Goal: Transaction & Acquisition: Purchase product/service

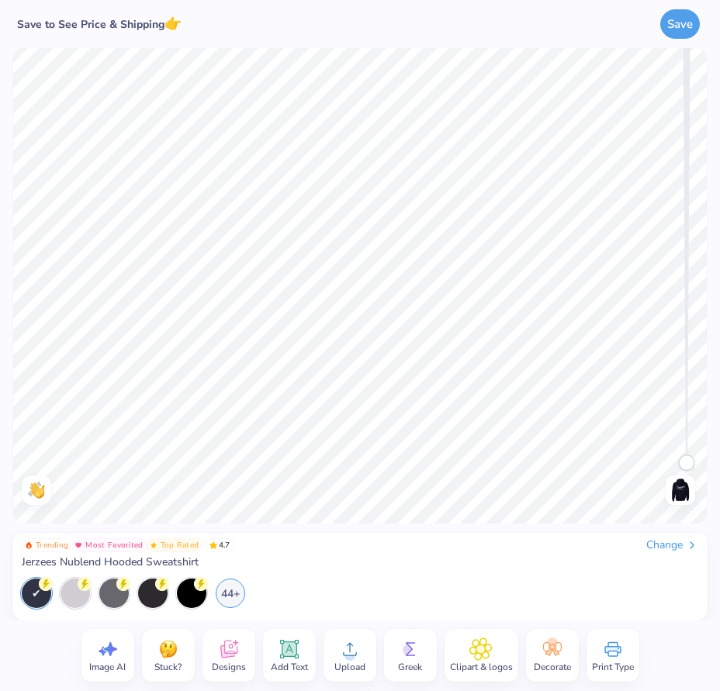
click at [652, 549] on div "Change" at bounding box center [672, 545] width 52 height 14
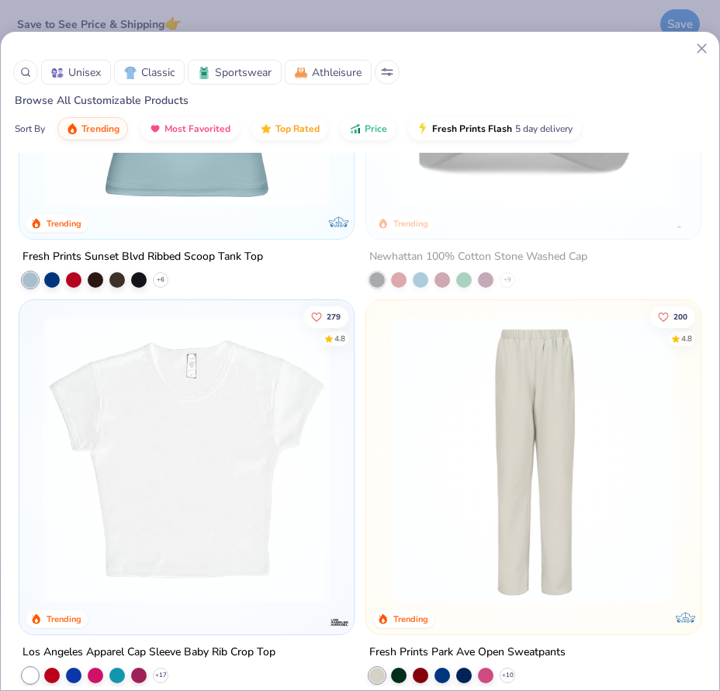
scroll to position [5818, 0]
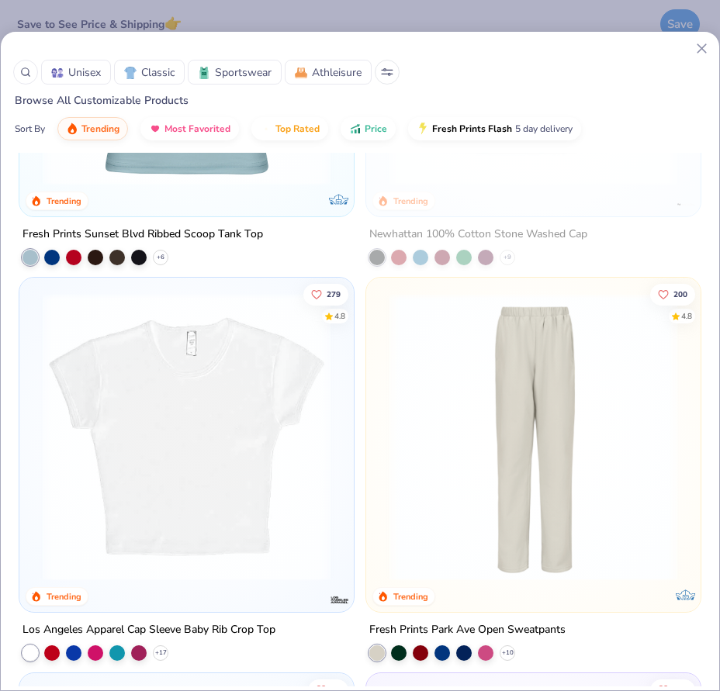
click at [130, 505] on img at bounding box center [186, 437] width 303 height 288
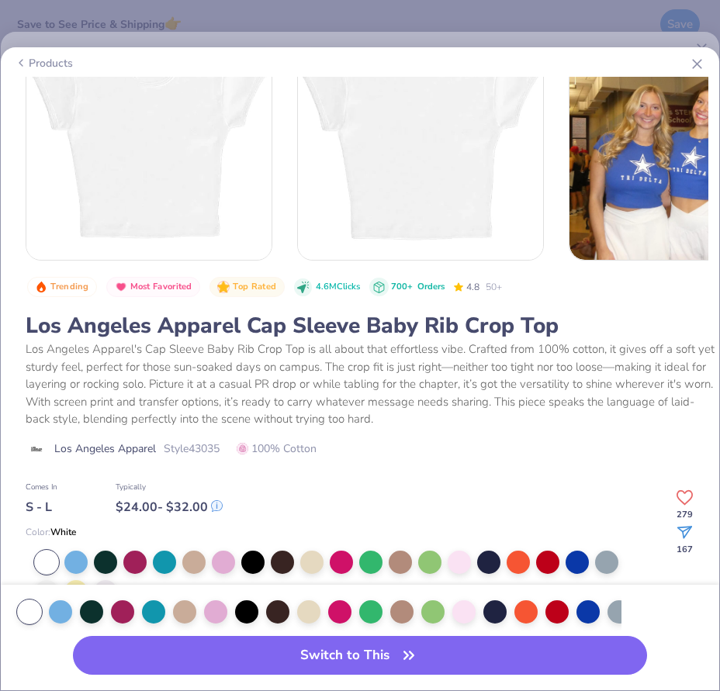
scroll to position [130, 0]
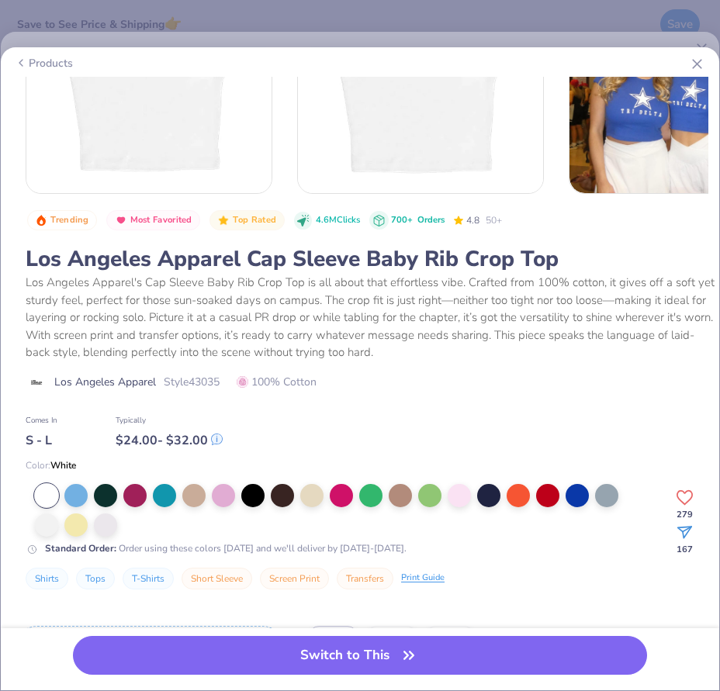
click at [123, 514] on div at bounding box center [340, 510] width 611 height 53
click at [106, 530] on div at bounding box center [105, 523] width 23 height 23
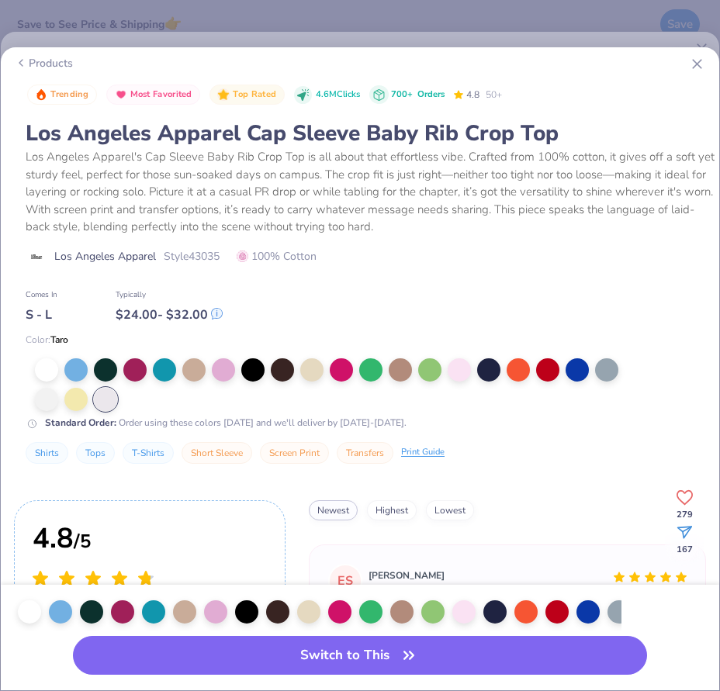
scroll to position [258, 0]
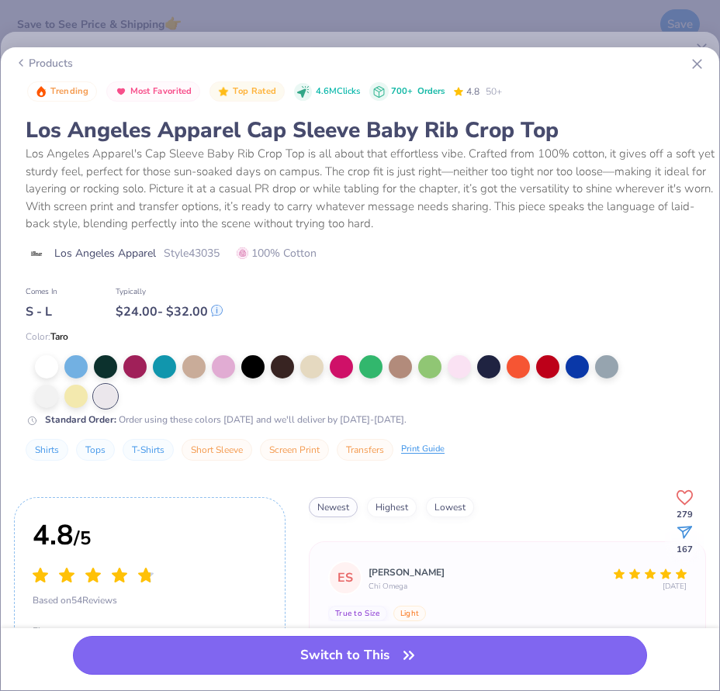
drag, startPoint x: 376, startPoint y: 643, endPoint x: 435, endPoint y: 640, distance: 59.0
click at [377, 642] on button "Switch to This" at bounding box center [360, 655] width 575 height 39
click at [362, 657] on button "Switch to This" at bounding box center [360, 655] width 575 height 39
click at [435, 641] on button "Switch to This" at bounding box center [360, 655] width 575 height 39
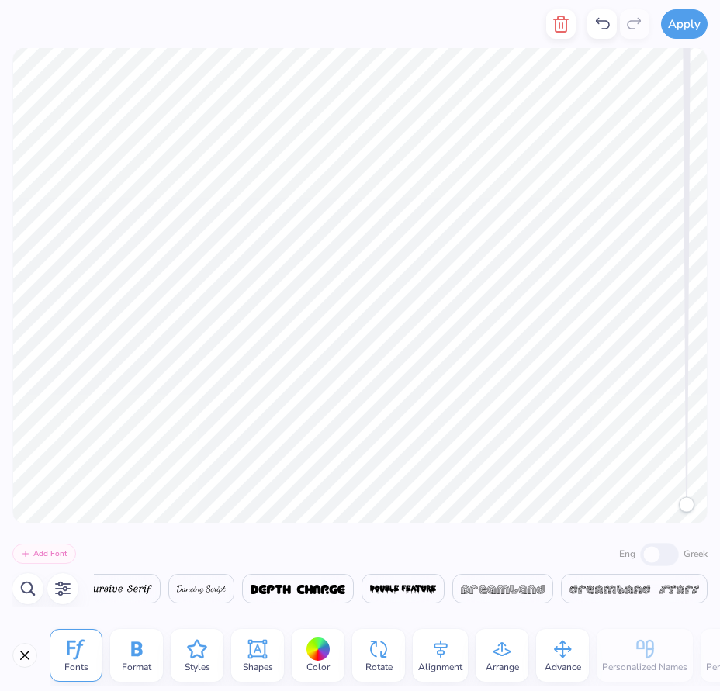
scroll to position [13, 9]
type textarea "ALPHA KAPPA DELTA PHI"
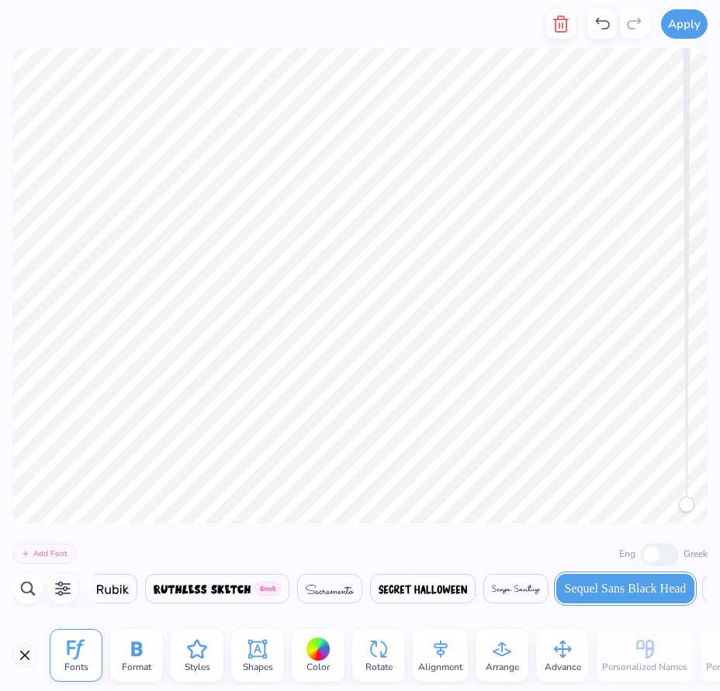
scroll to position [0, 25669]
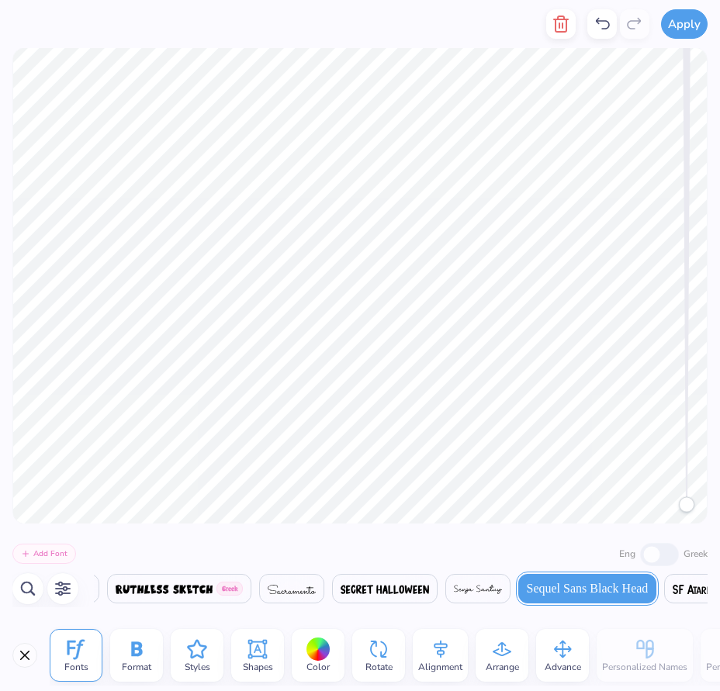
click at [244, 656] on div "Shapes" at bounding box center [257, 655] width 53 height 53
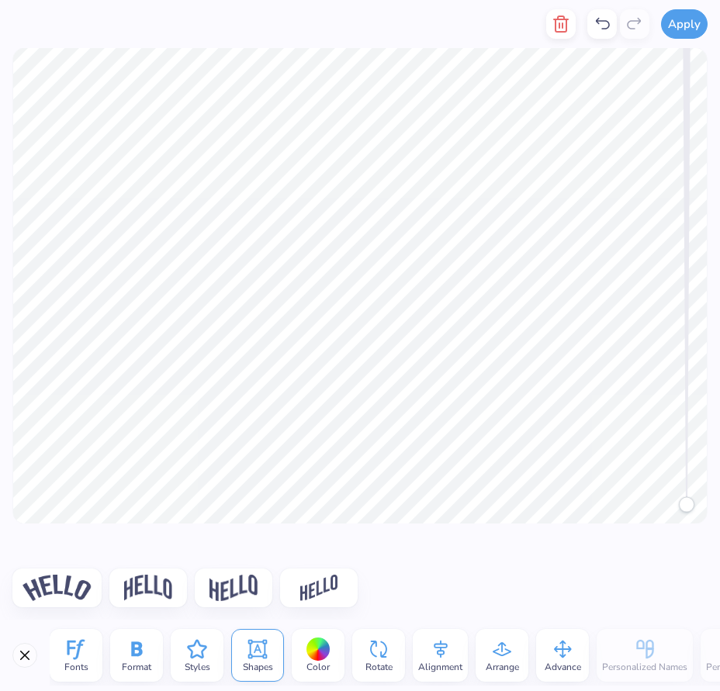
click at [244, 655] on div "Shapes" at bounding box center [257, 655] width 53 height 53
click at [520, 659] on div "Arrange" at bounding box center [502, 655] width 53 height 53
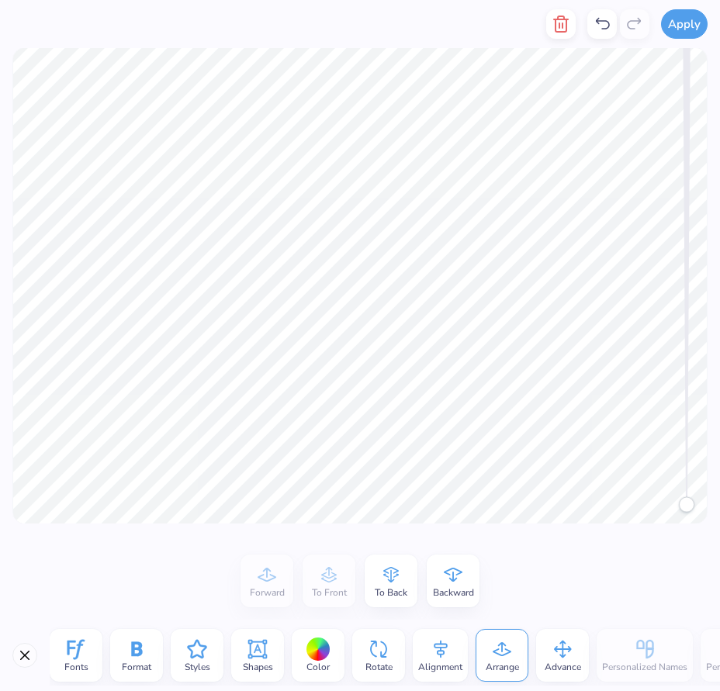
click at [533, 670] on div "Fonts Format Styles Shapes Color Rotate Alignment Arrange Advance Personalized …" at bounding box center [385, 655] width 670 height 61
click at [558, 659] on icon at bounding box center [562, 649] width 23 height 23
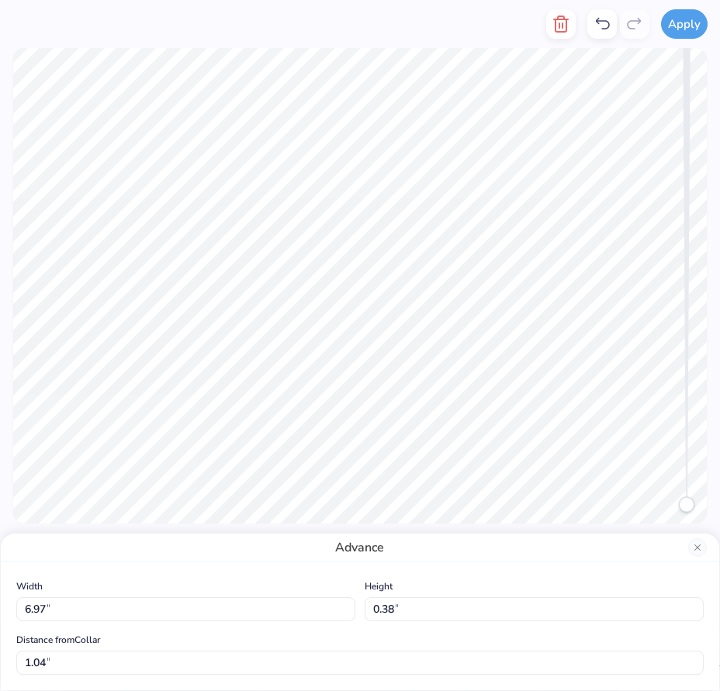
type input "4.99"
type input "0.27"
type input "1.15"
type input "5.07"
type input "0.96"
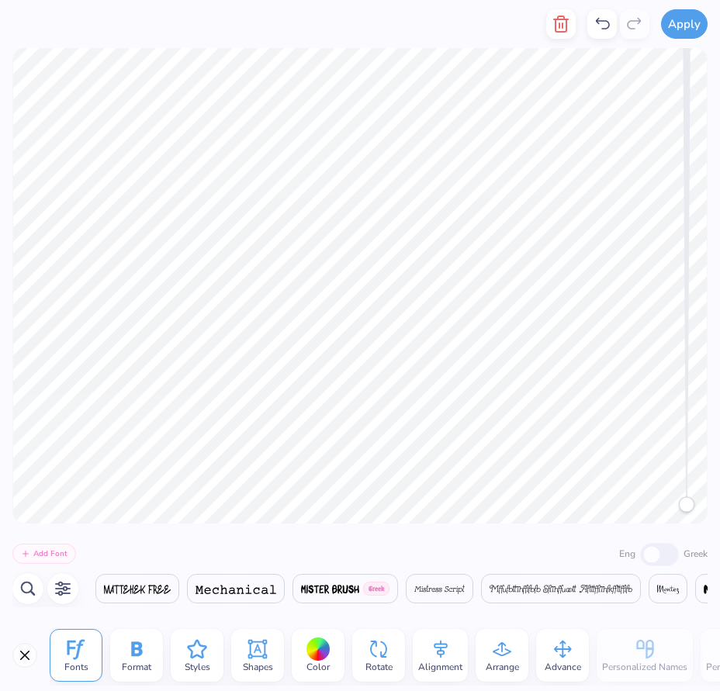
scroll to position [0, 0]
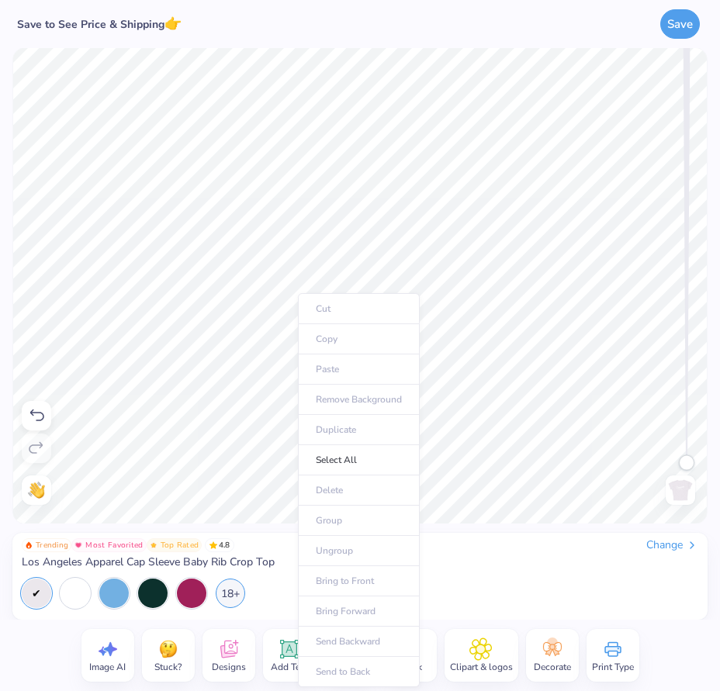
click at [332, 486] on ul "Cut Copy Paste Remove Background Duplicate Select All Delete Group Ungroup Brin…" at bounding box center [359, 490] width 122 height 394
click at [330, 486] on ul "Cut Copy Paste Remove Background Duplicate Select All Delete Group Ungroup Brin…" at bounding box center [359, 490] width 122 height 394
click at [351, 460] on li "Select All" at bounding box center [359, 460] width 122 height 30
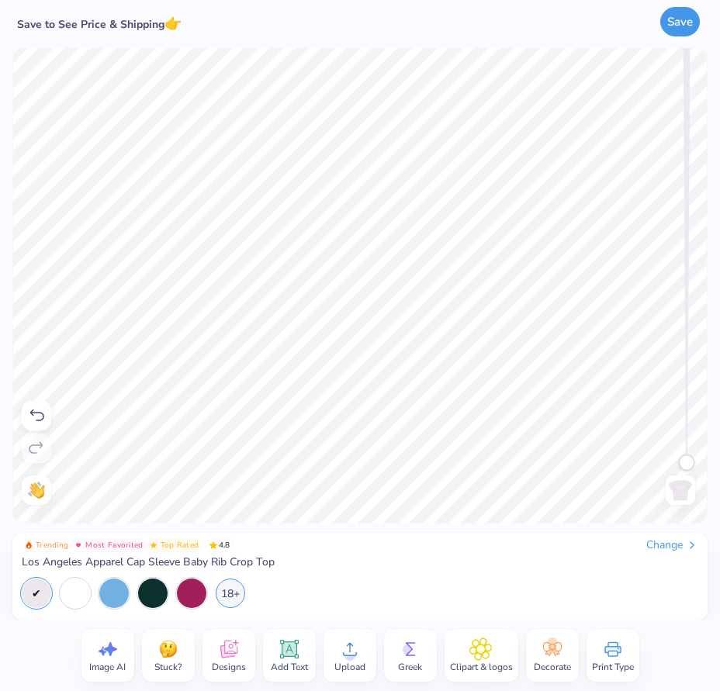
click at [676, 33] on button "Save" at bounding box center [680, 21] width 40 height 29
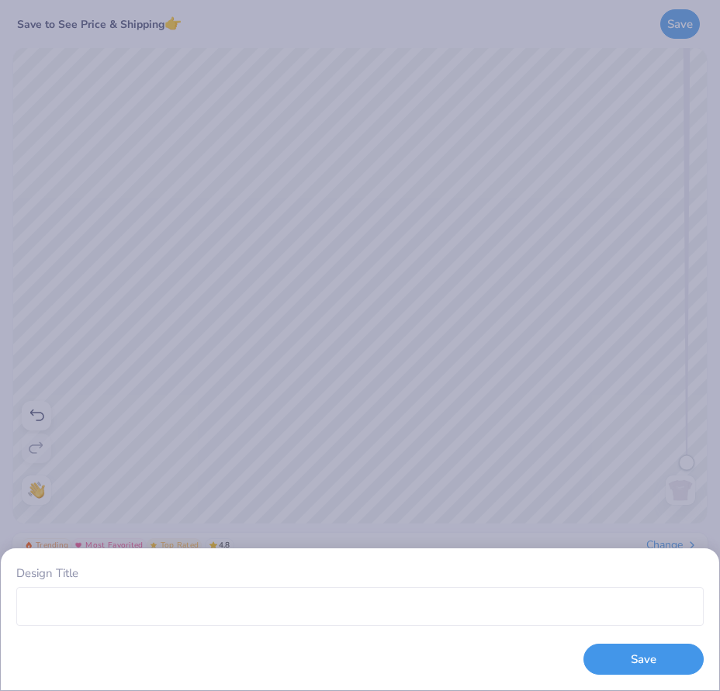
click at [611, 665] on button "Save" at bounding box center [643, 660] width 120 height 32
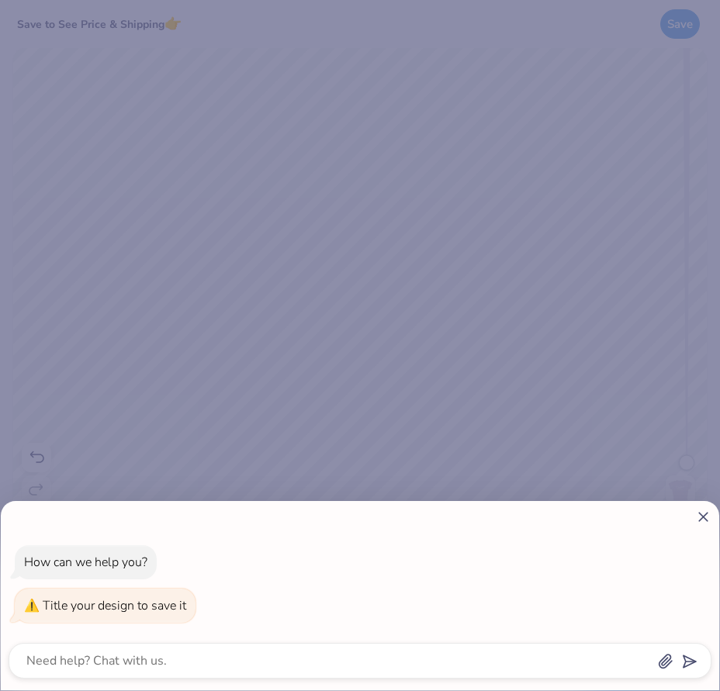
click at [705, 514] on icon at bounding box center [703, 517] width 16 height 16
type textarea "x"
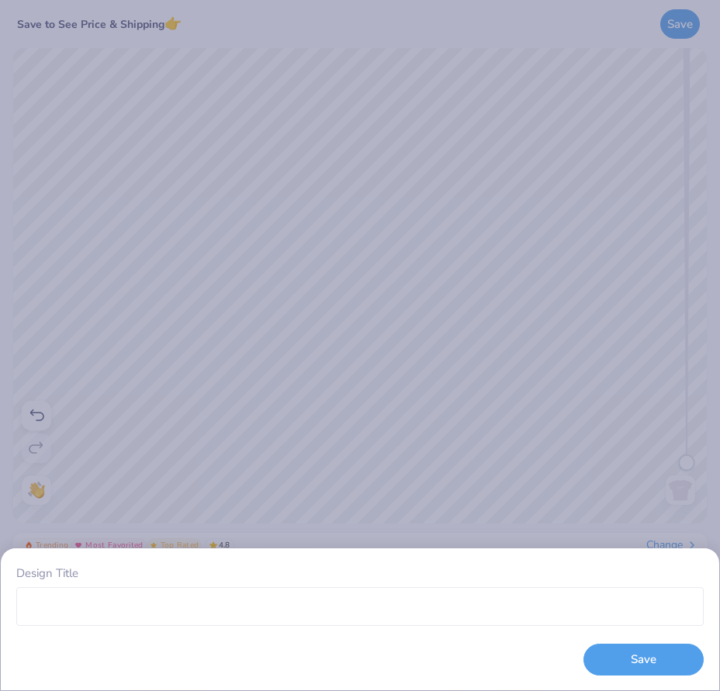
click at [591, 475] on div "Design Title Save" at bounding box center [360, 345] width 720 height 691
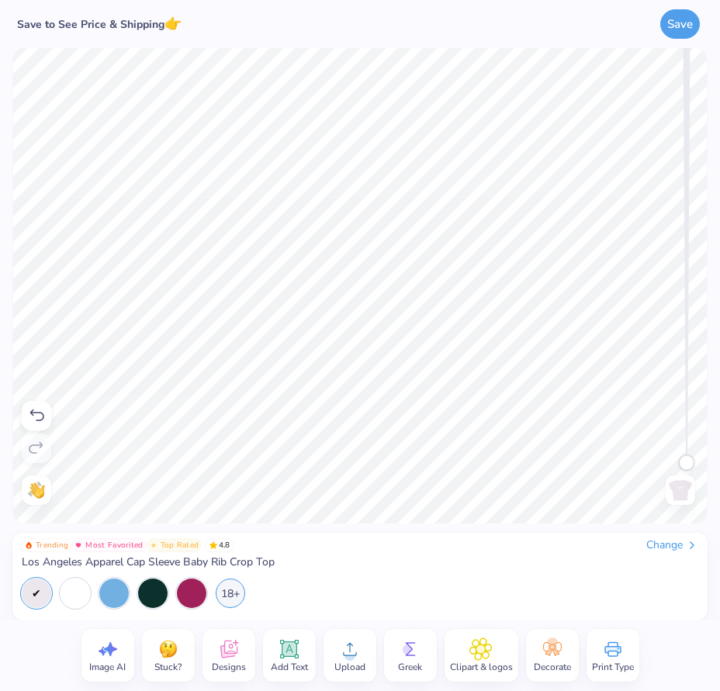
click at [33, 421] on icon at bounding box center [36, 416] width 19 height 19
click at [33, 453] on icon at bounding box center [36, 448] width 14 height 12
click at [684, 18] on button "Save" at bounding box center [680, 21] width 40 height 29
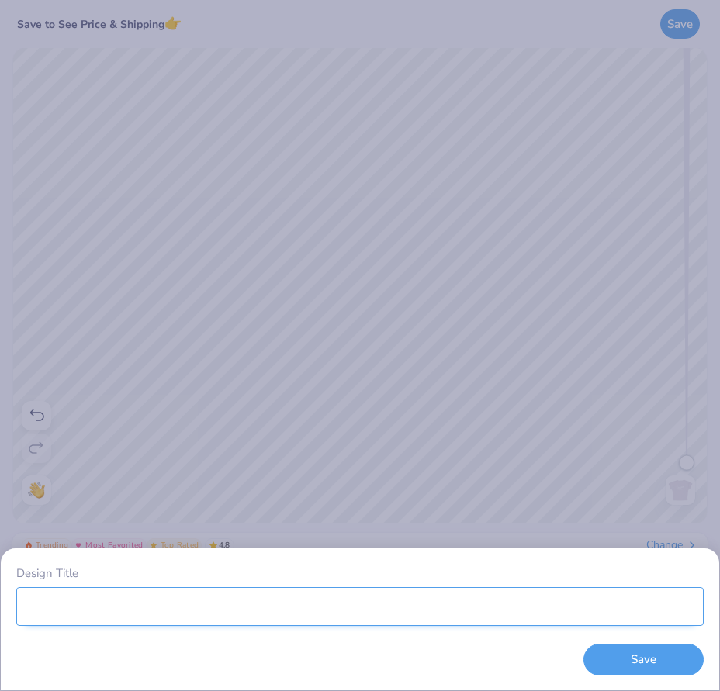
click at [317, 599] on input "Design Title" at bounding box center [359, 606] width 687 height 39
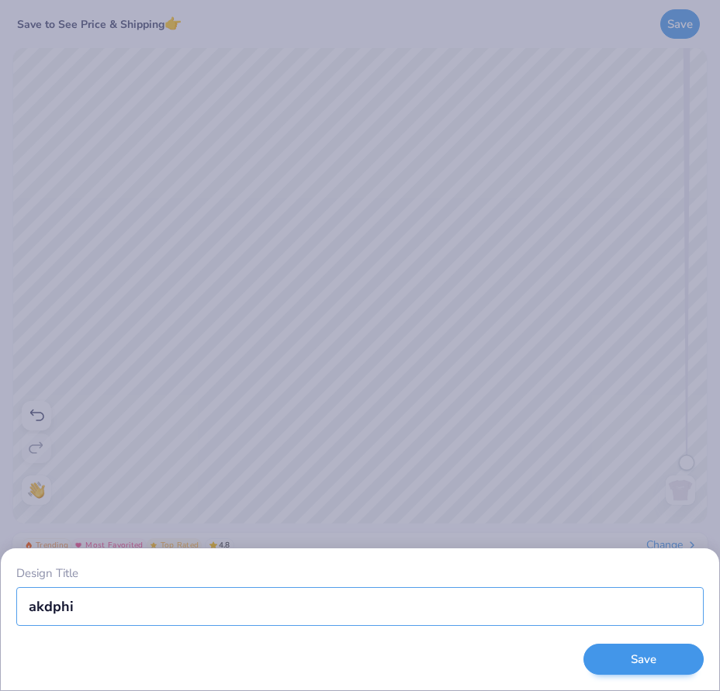
type input "akdphi"
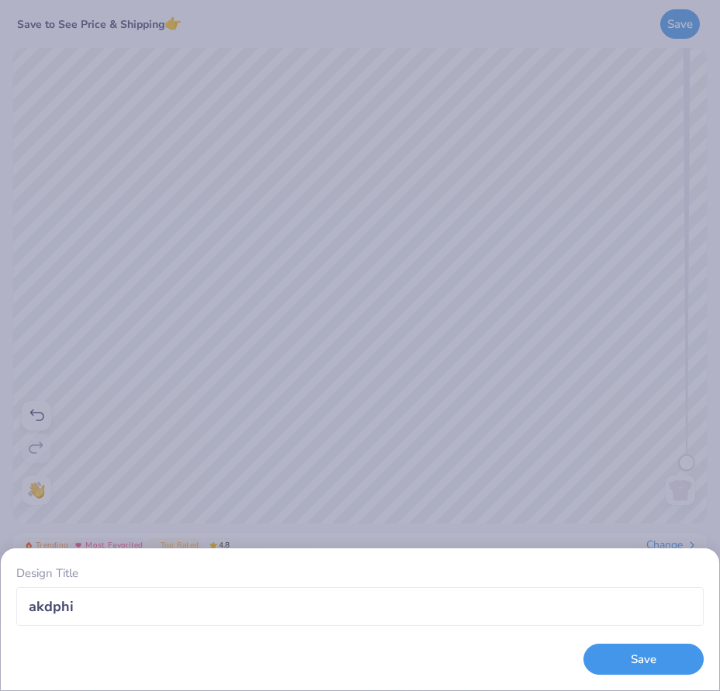
click at [652, 662] on button "Save" at bounding box center [643, 660] width 120 height 32
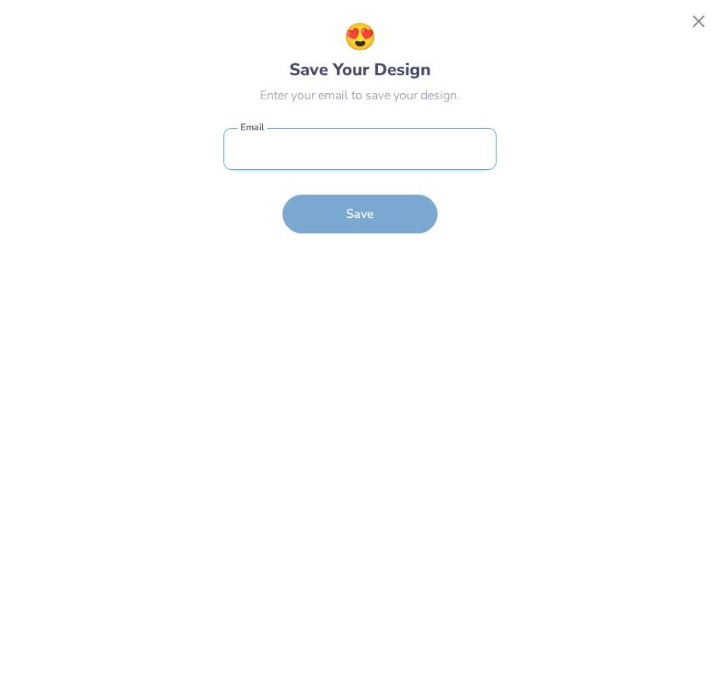
click at [336, 167] on input "email" at bounding box center [359, 149] width 273 height 43
type input "angelatheawesome22@gmail.com"
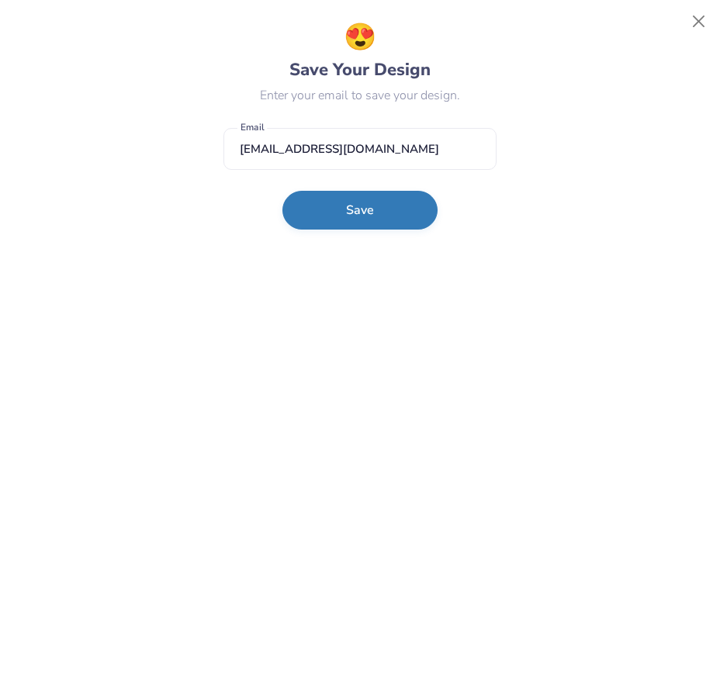
click at [374, 221] on button "Save" at bounding box center [359, 210] width 155 height 39
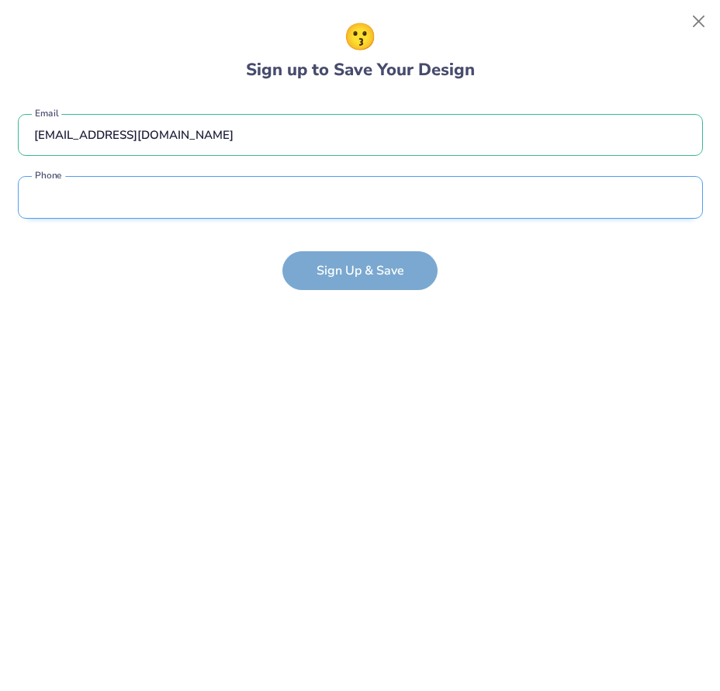
click at [288, 218] on input "tel" at bounding box center [360, 197] width 685 height 43
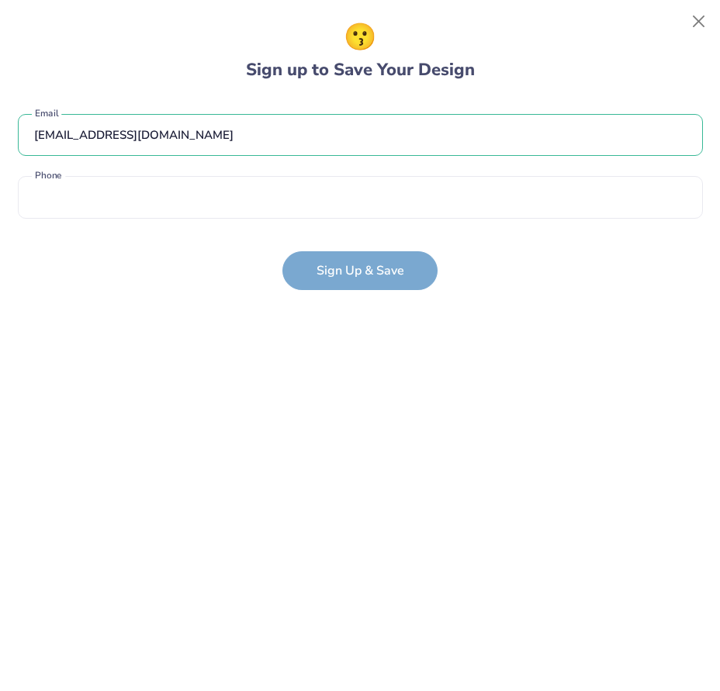
click at [261, 161] on div "angelatheawesome22@gmail.com Email Phone is a required field Phone" at bounding box center [360, 163] width 685 height 128
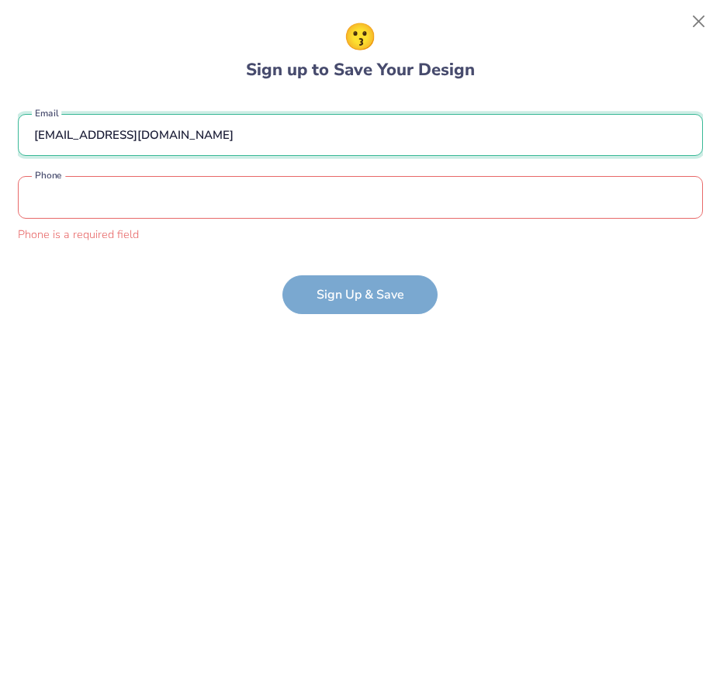
click at [268, 143] on input "angelatheawesome22@gmail.com" at bounding box center [360, 135] width 685 height 43
type input "clairity.akdphi@gmail.com"
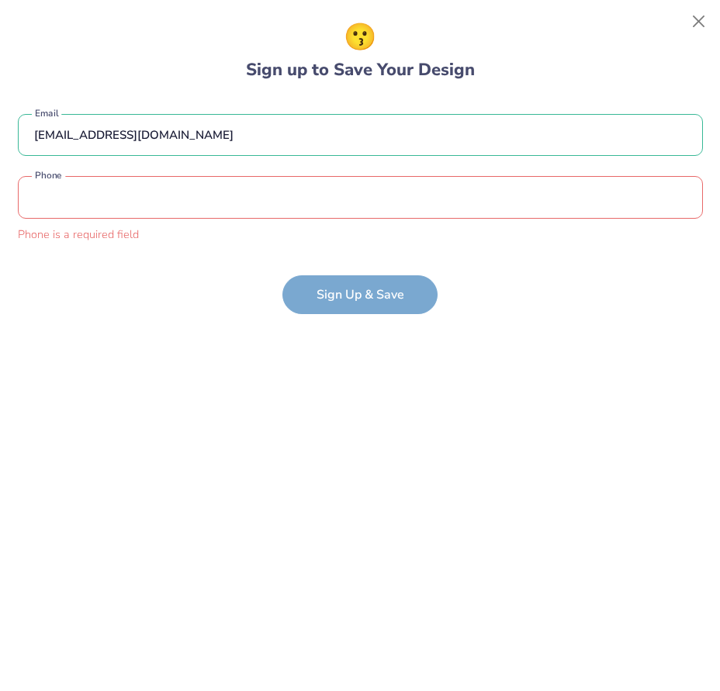
drag, startPoint x: 175, startPoint y: 178, endPoint x: 169, endPoint y: 197, distance: 19.6
click at [175, 179] on input "tel" at bounding box center [360, 197] width 685 height 43
type input "(773) 437-9393"
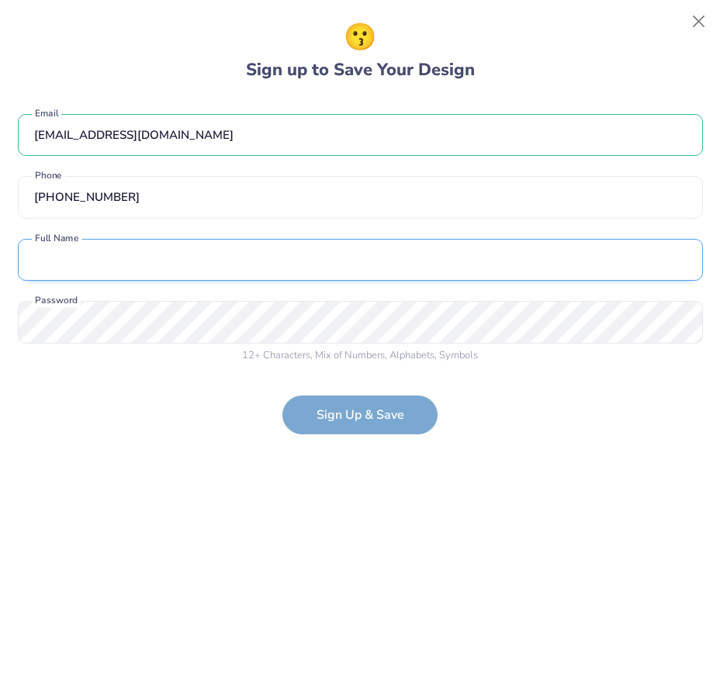
click at [137, 268] on input "text" at bounding box center [360, 260] width 685 height 43
type input "Angela Le"
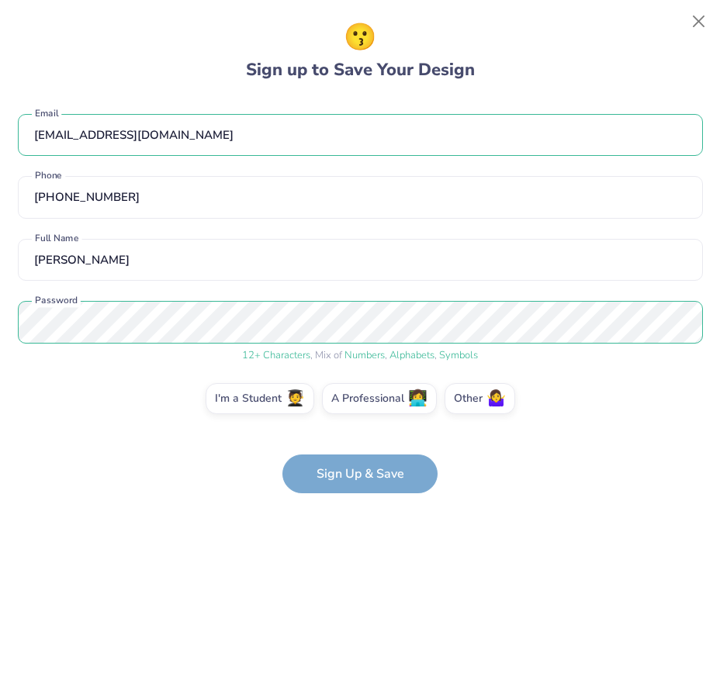
click at [344, 479] on form "clairity.akdphi@gmail.com Email (773) 437-9393 Phone Angela Le Full Name 12 + C…" at bounding box center [360, 297] width 685 height 396
click at [235, 400] on label "I'm a Student 🧑‍🎓" at bounding box center [260, 396] width 109 height 31
click at [355, 400] on input "I'm a Student 🧑‍🎓" at bounding box center [360, 403] width 10 height 10
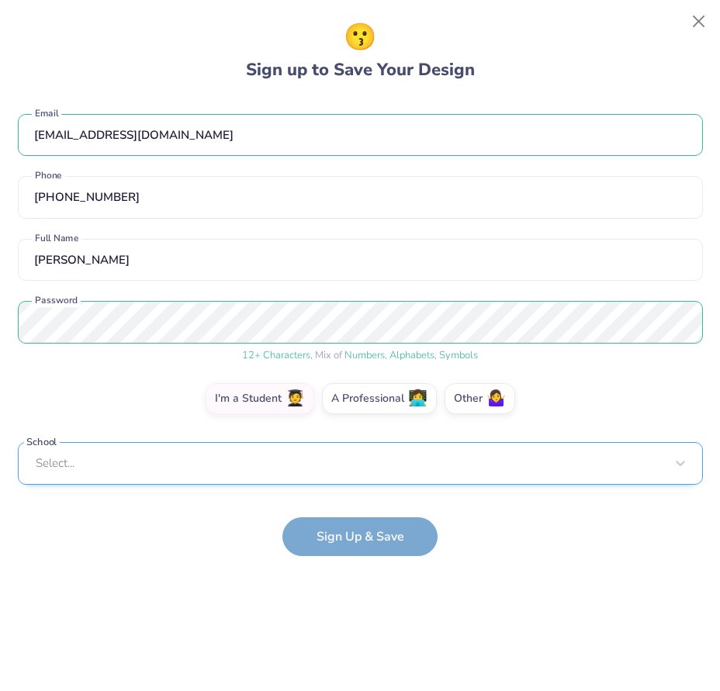
click at [320, 476] on div "Select..." at bounding box center [360, 463] width 685 height 43
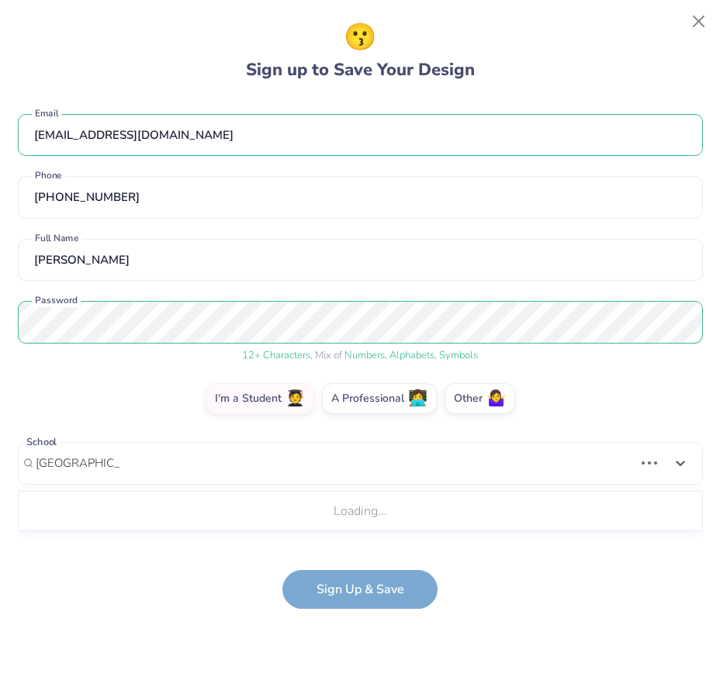
scroll to position [178, 0]
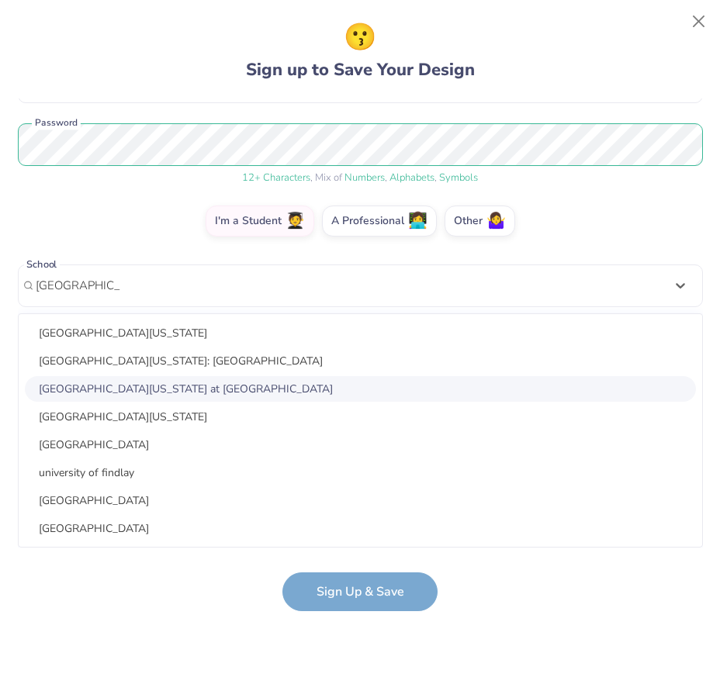
click at [240, 394] on div "University of Illinois at Chicago" at bounding box center [360, 389] width 671 height 26
type input "university of illin"
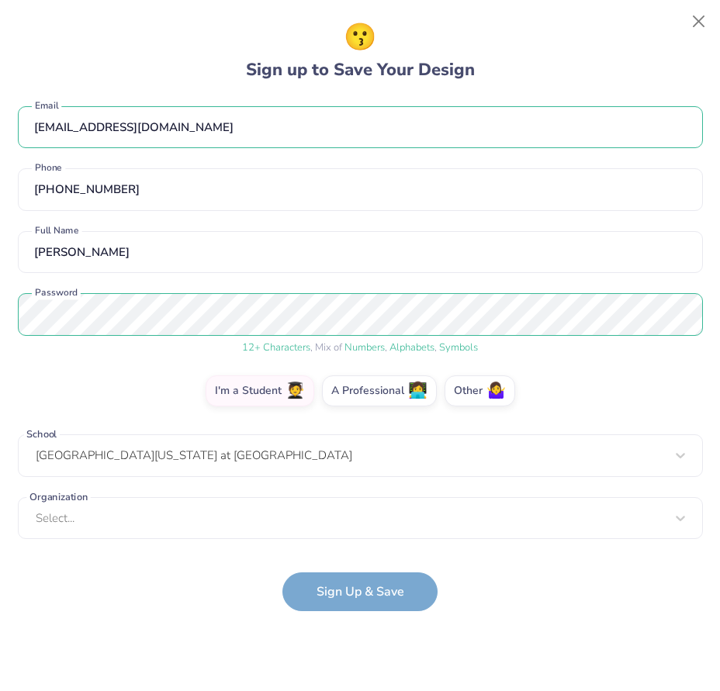
scroll to position [8, 0]
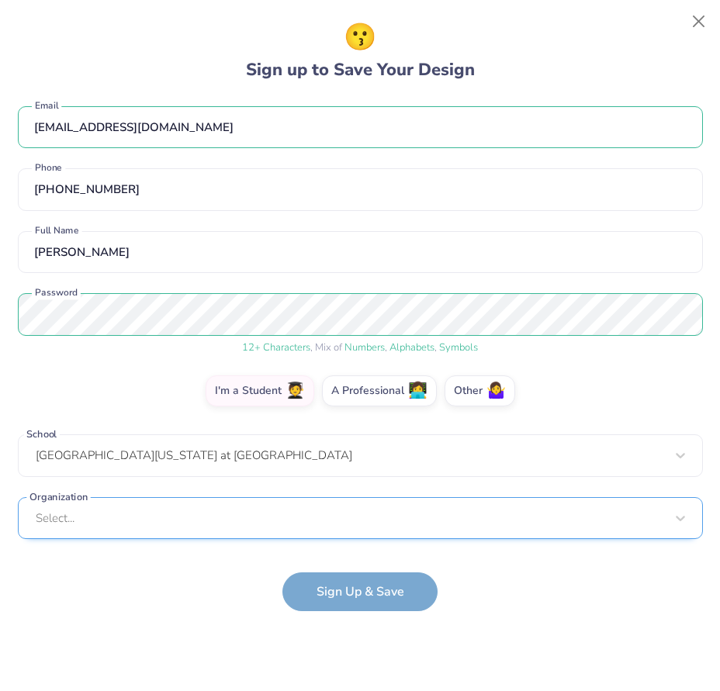
click at [206, 516] on div "Select..." at bounding box center [360, 518] width 685 height 43
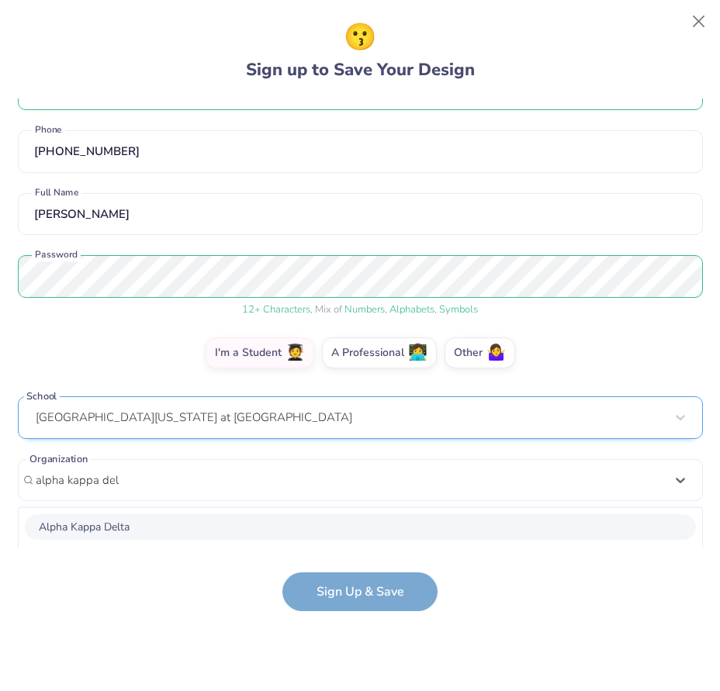
scroll to position [240, 0]
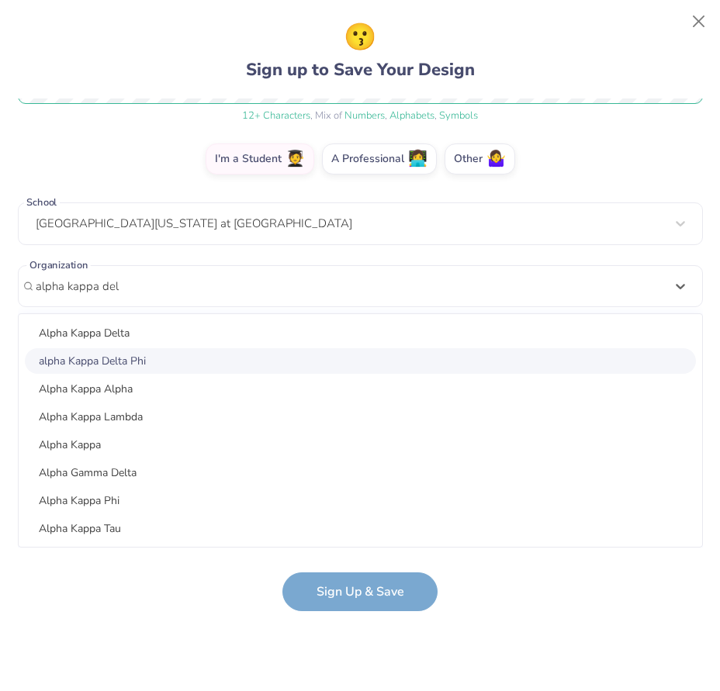
click at [172, 354] on div "alpha Kappa Delta Phi" at bounding box center [360, 361] width 671 height 26
type input "alpha kappa del"
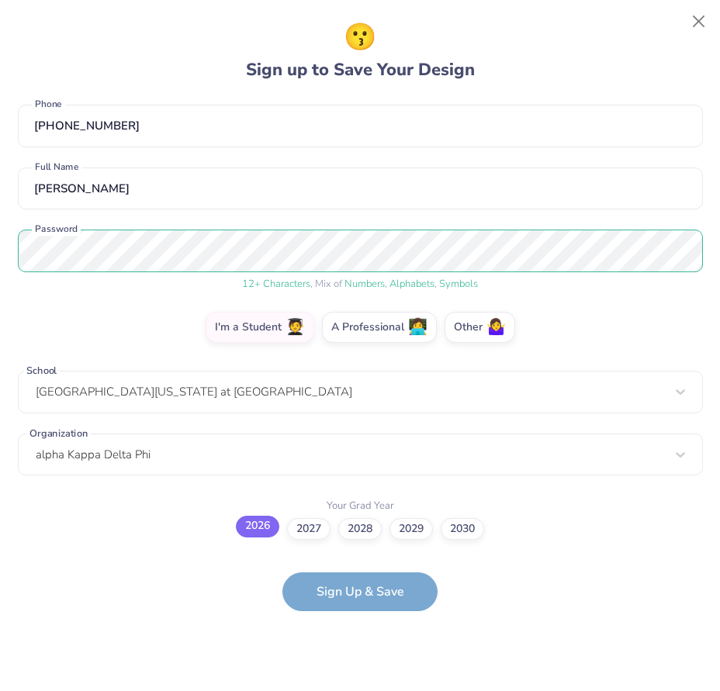
click at [247, 529] on label "2026" at bounding box center [257, 527] width 43 height 22
click at [355, 595] on input "2026" at bounding box center [360, 600] width 10 height 10
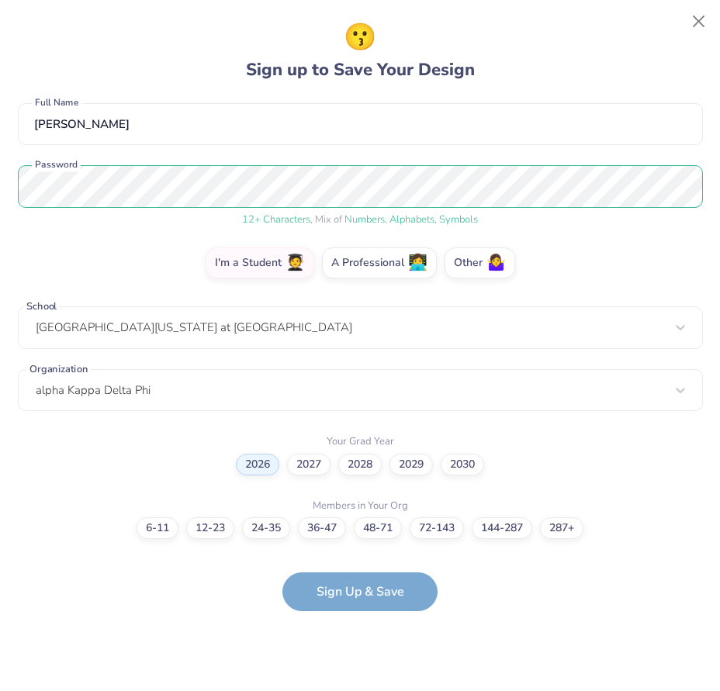
click at [291, 525] on div "6-11 12-23 24-35 36-47 48-71 72-143 144-287 287+" at bounding box center [360, 528] width 685 height 22
click at [219, 528] on label "12-23" at bounding box center [210, 526] width 48 height 22
click at [355, 659] on input "12-23" at bounding box center [360, 664] width 10 height 10
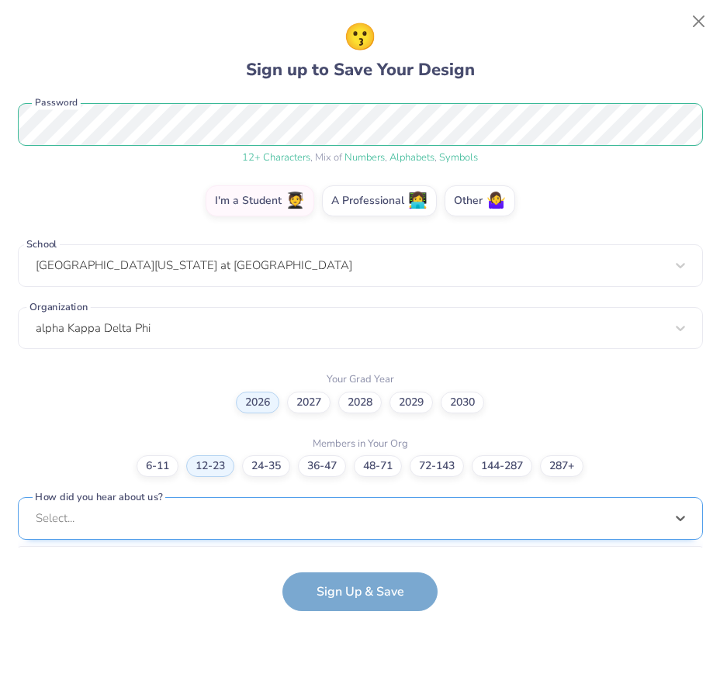
click at [232, 515] on div "option Word of Mouth focused, 8 of 15. 15 results available. Use Up and Down to…" at bounding box center [360, 638] width 685 height 283
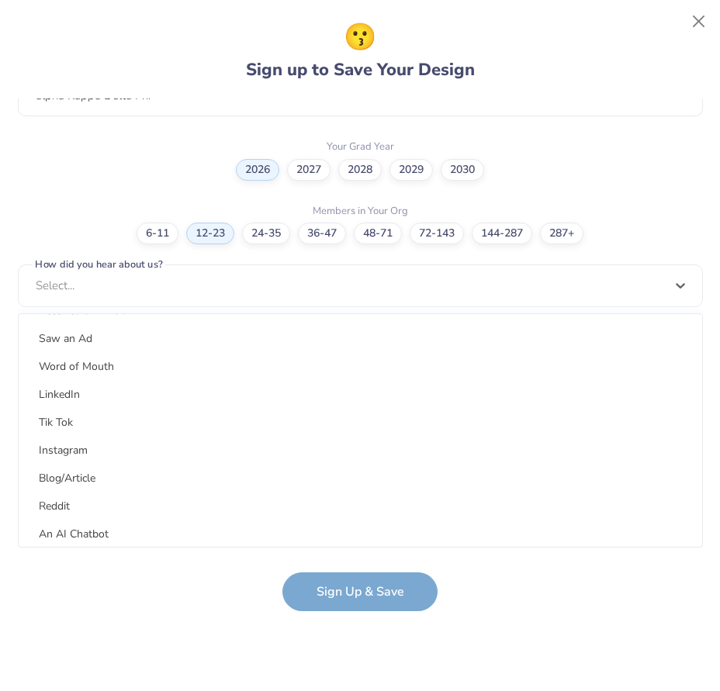
scroll to position [196, 0]
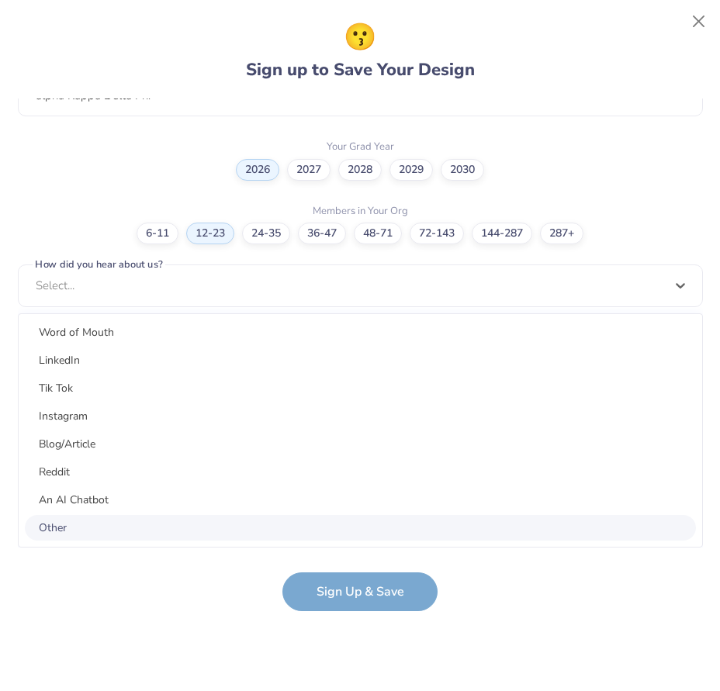
click at [81, 531] on div "Other" at bounding box center [360, 528] width 671 height 26
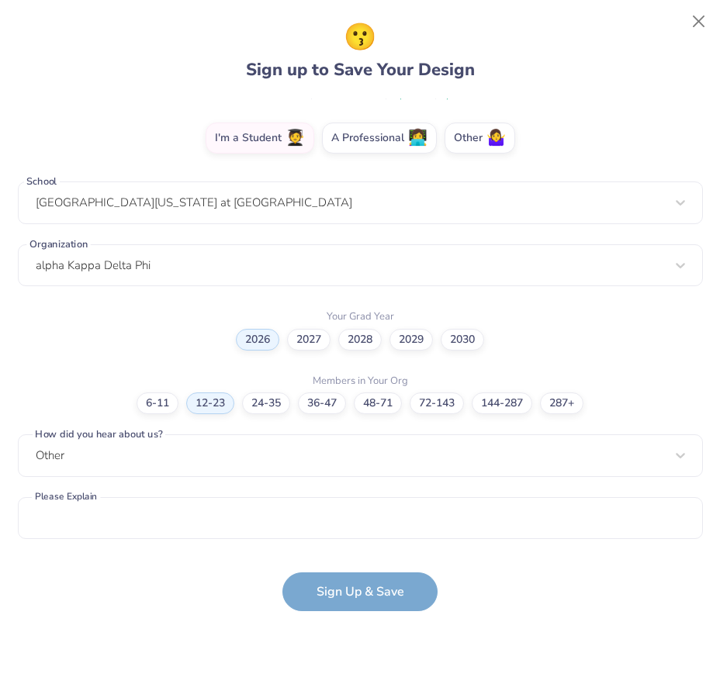
click at [338, 583] on form "clairity.akdphi@gmail.com Email (773) 437-9393 Phone Angela Le Full Name 12 + C…" at bounding box center [360, 355] width 685 height 513
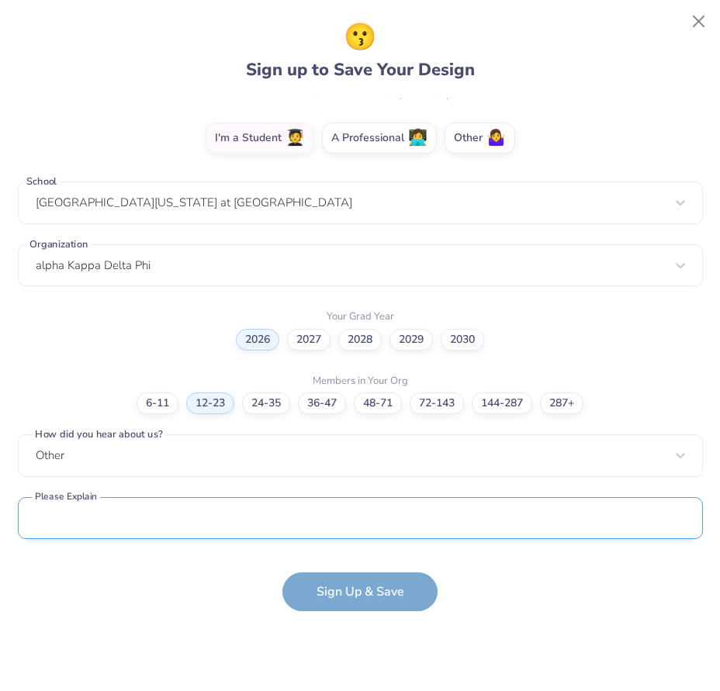
click at [279, 524] on input "text" at bounding box center [360, 518] width 685 height 43
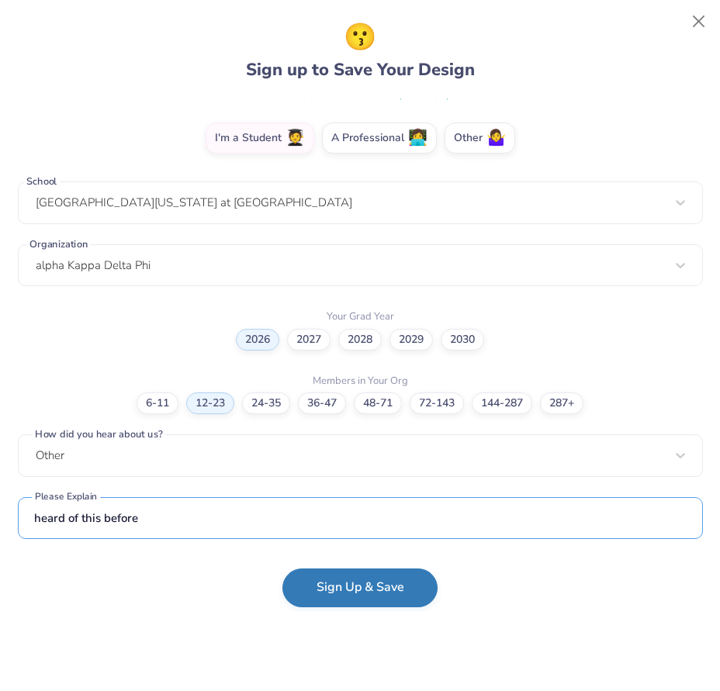
type input "heard of this before"
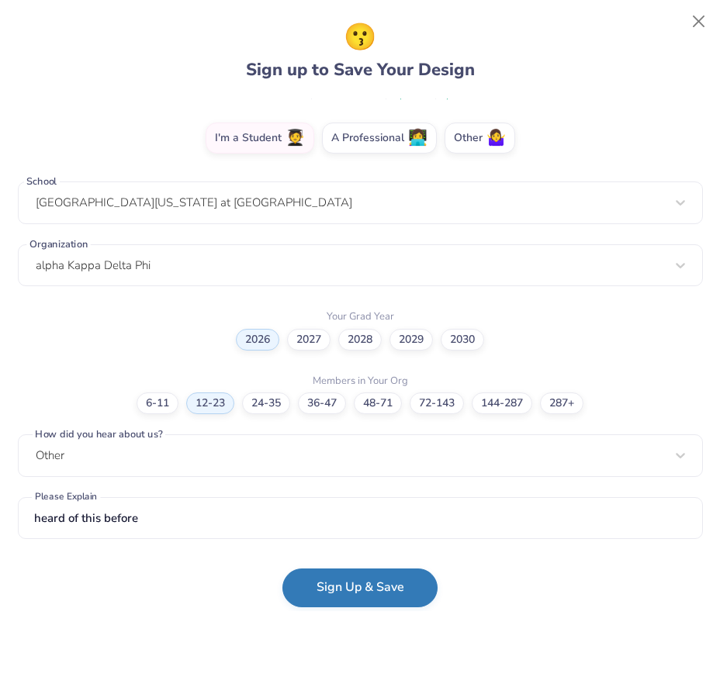
click at [359, 600] on button "Sign Up & Save" at bounding box center [359, 588] width 155 height 39
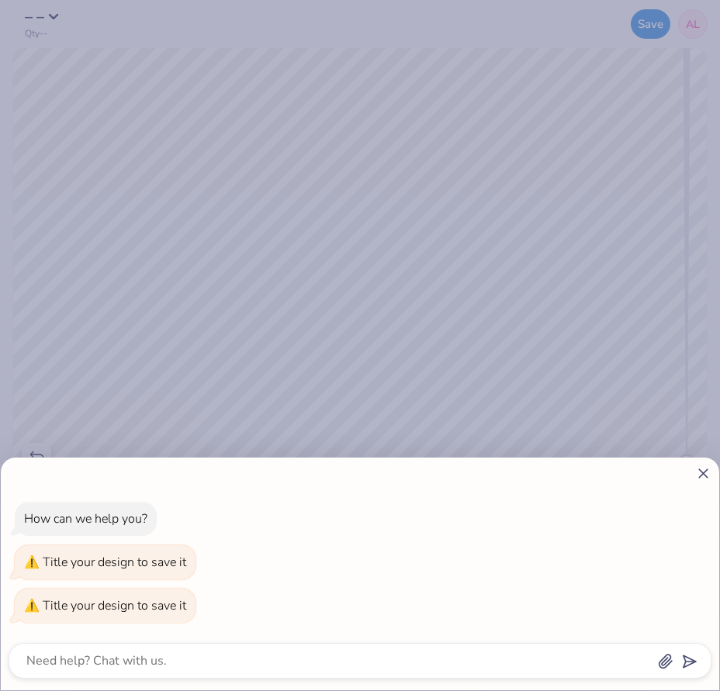
click at [711, 472] on icon at bounding box center [703, 473] width 16 height 16
type textarea "x"
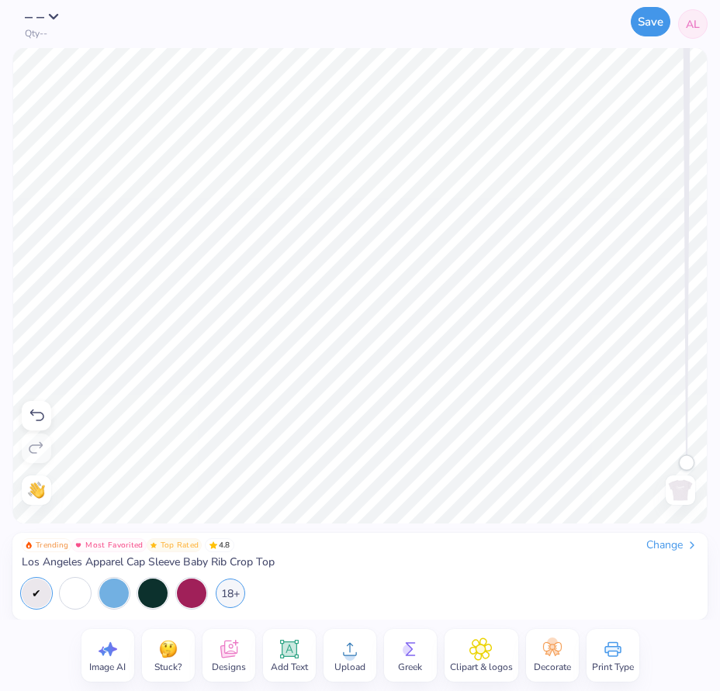
click at [646, 27] on button "Save" at bounding box center [651, 21] width 40 height 29
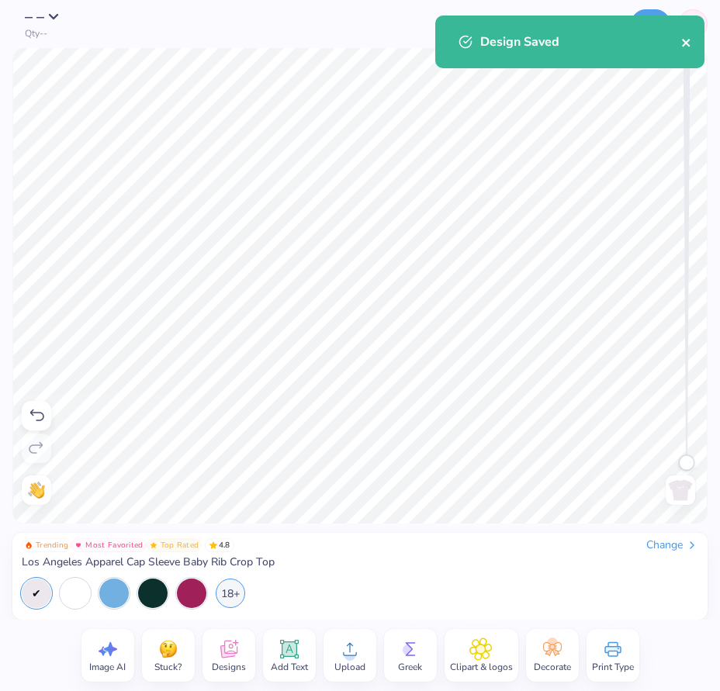
click at [688, 36] on icon "close" at bounding box center [686, 42] width 11 height 12
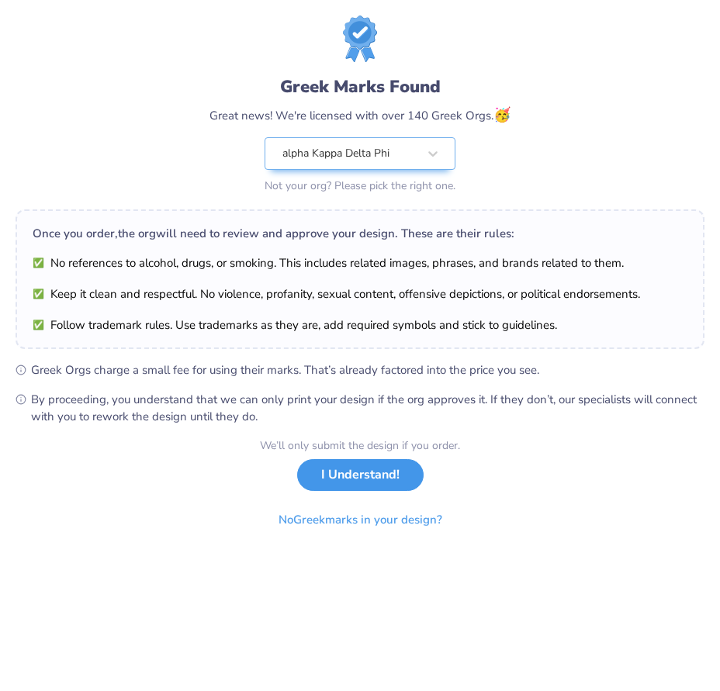
click at [373, 482] on button "I Understand!" at bounding box center [360, 475] width 126 height 32
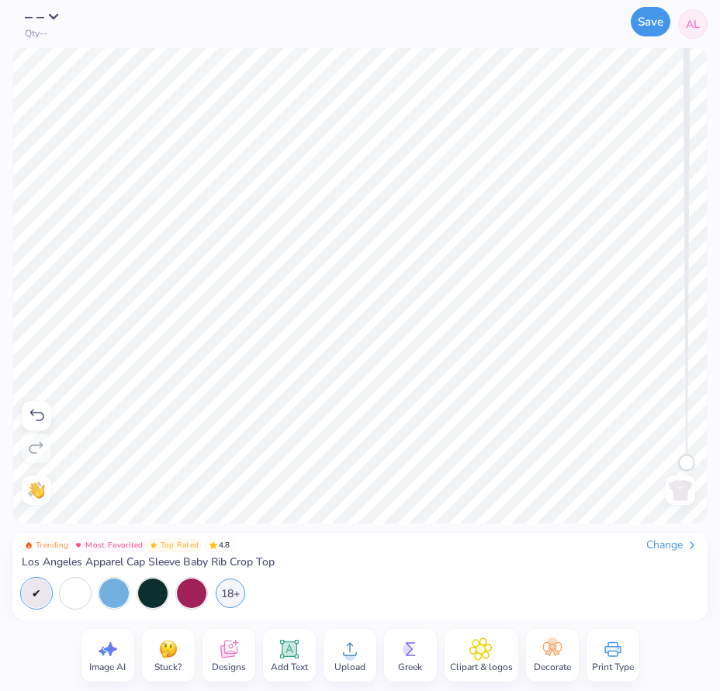
click at [666, 27] on button "Save" at bounding box center [651, 21] width 40 height 29
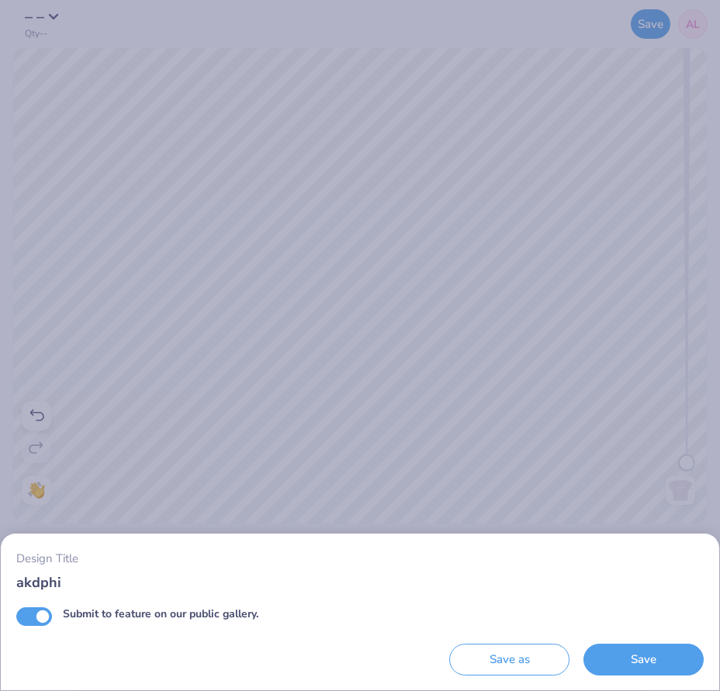
click at [42, 602] on div "Design Title akdphi Submit to feature on our public gallery." at bounding box center [359, 588] width 687 height 78
click at [39, 614] on input "Submit to feature on our public gallery." at bounding box center [34, 616] width 36 height 19
checkbox input "false"
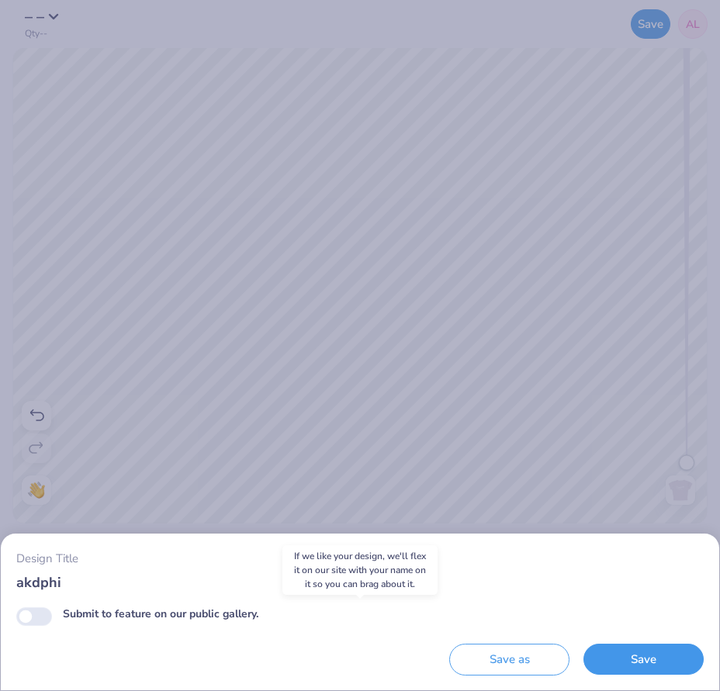
click at [638, 655] on button "Save" at bounding box center [643, 660] width 120 height 32
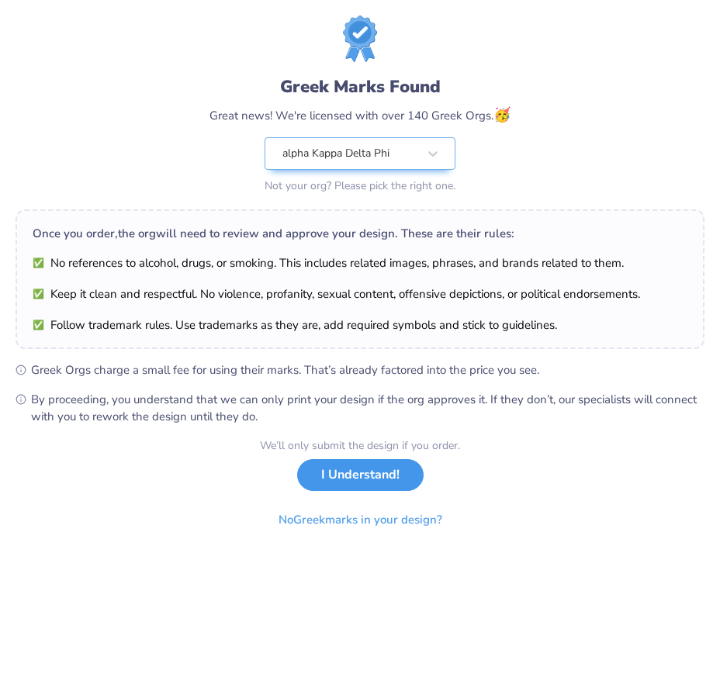
click at [362, 474] on button "I Understand!" at bounding box center [360, 475] width 126 height 32
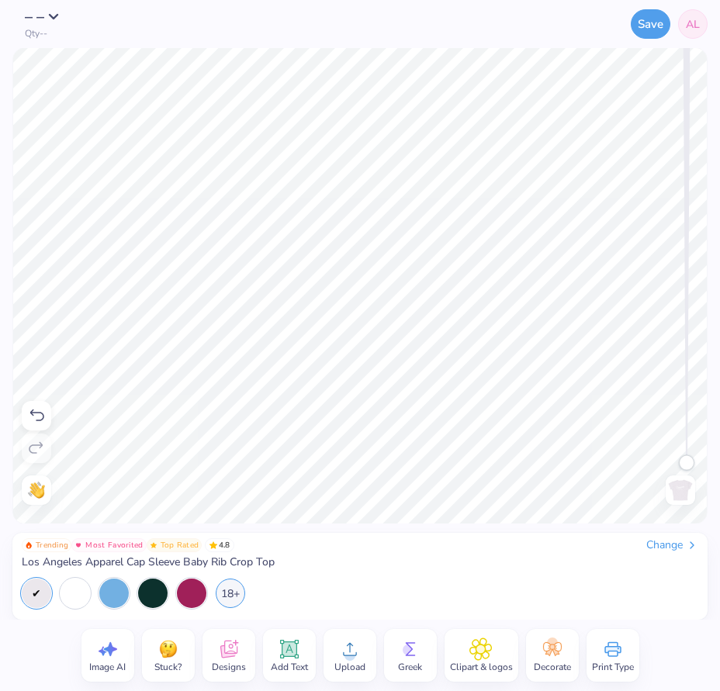
click at [686, 16] on span "AL" at bounding box center [693, 24] width 14 height 16
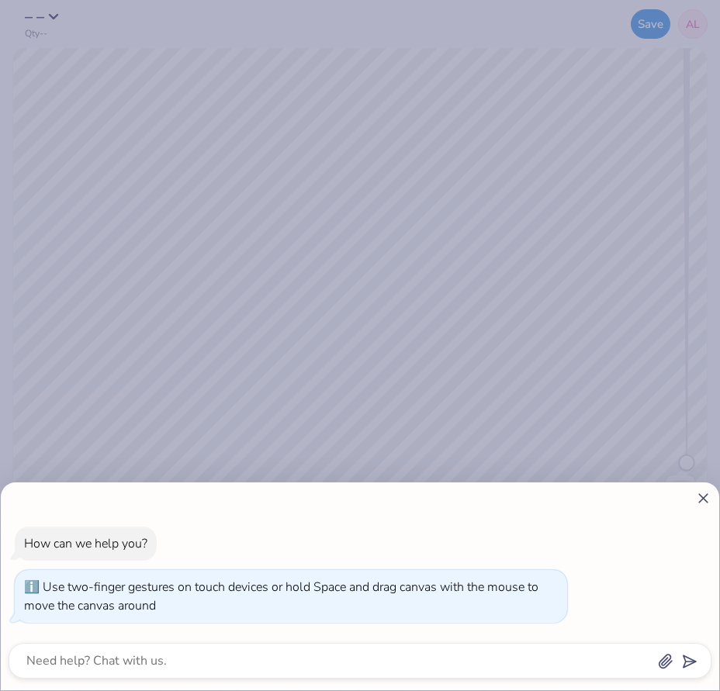
drag, startPoint x: 692, startPoint y: 458, endPoint x: 759, endPoint y: 572, distance: 131.5
click at [719, 572] on html "– – Qty -- Save AL Image AI Stuck? Designs Add Text Upload Greek Clipart & logo…" at bounding box center [360, 345] width 720 height 691
click at [706, 503] on icon at bounding box center [703, 498] width 16 height 16
type textarea "x"
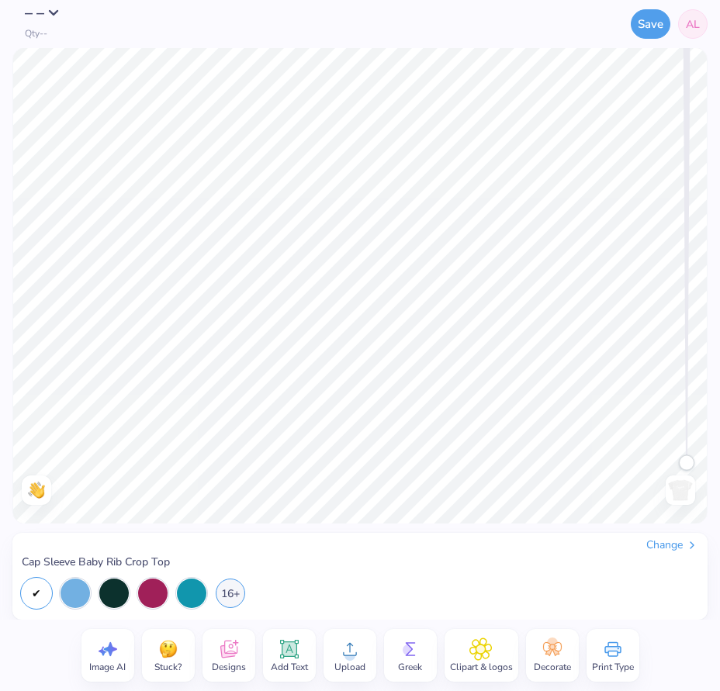
click at [37, 19] on span "– –" at bounding box center [35, 12] width 20 height 21
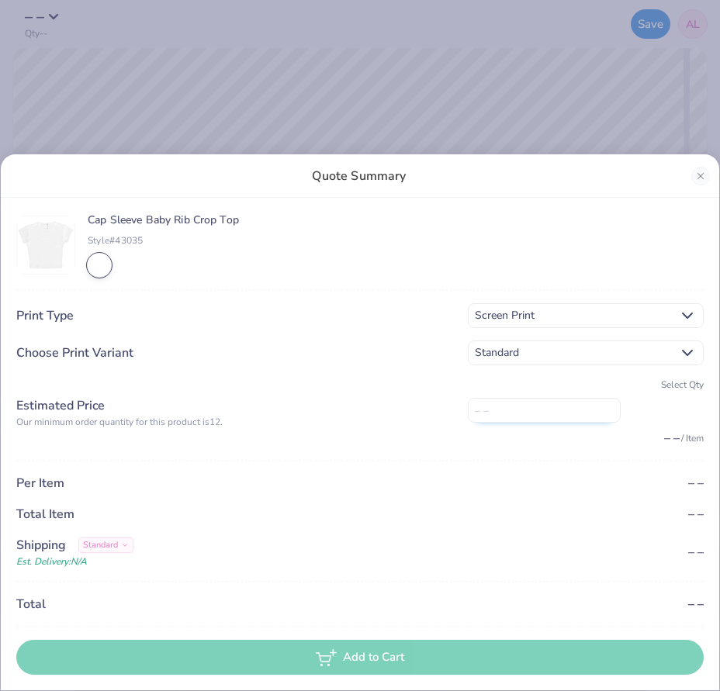
click at [540, 407] on input "number" at bounding box center [544, 410] width 153 height 25
click at [542, 346] on span "Standard" at bounding box center [574, 352] width 198 height 17
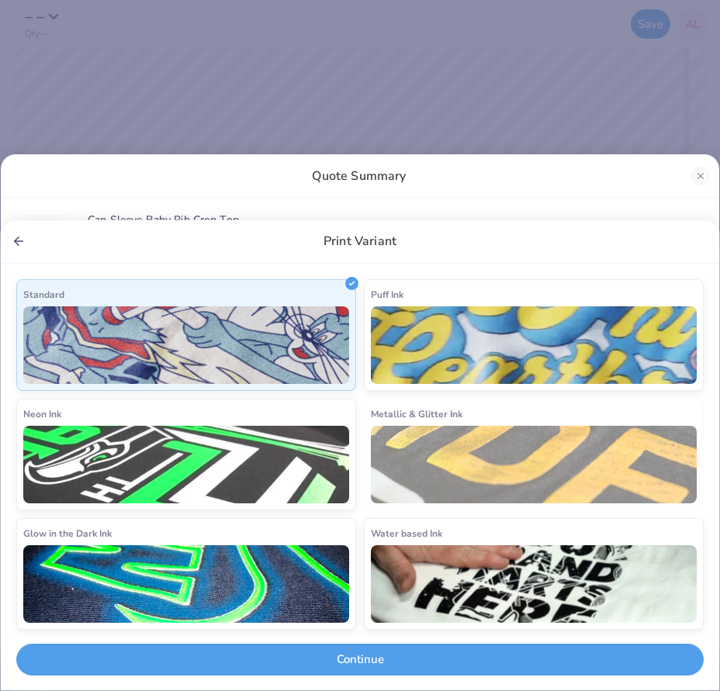
click at [594, 112] on div "Print Variant Standard Puff Ink Neon Ink Metallic & Glitter Ink Glow in the Dar…" at bounding box center [360, 345] width 720 height 691
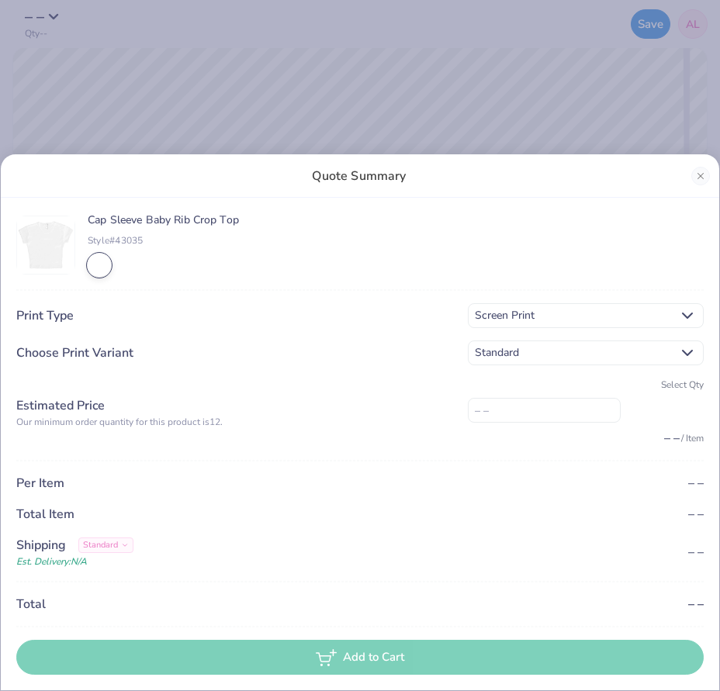
click at [540, 318] on span "Screen Print" at bounding box center [574, 315] width 198 height 17
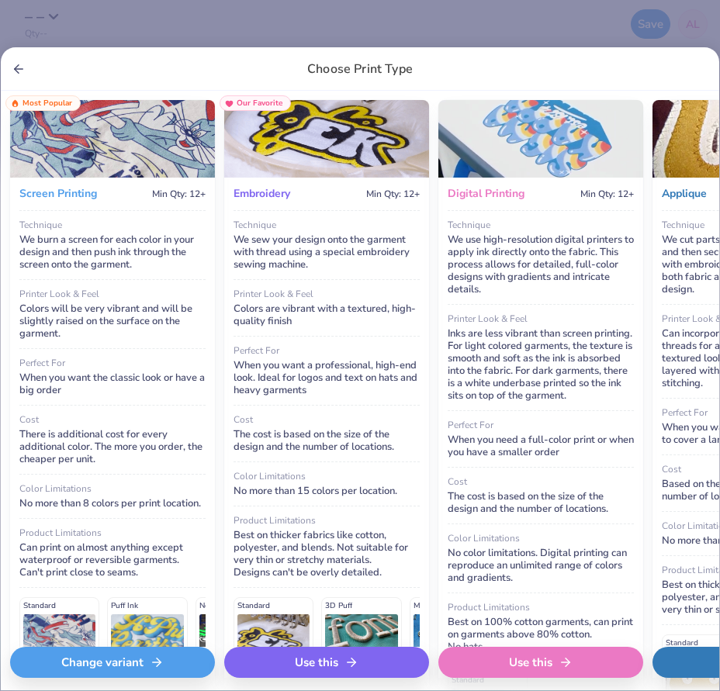
scroll to position [2, 0]
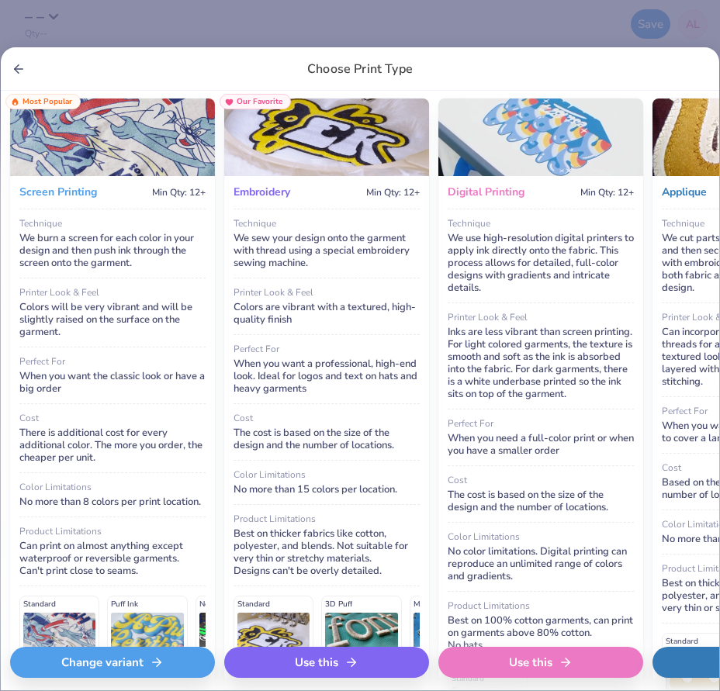
click at [534, 6] on div "Choose Print Type Screen Printing Min Qty: 12+ Most Popular Technique We burn a…" at bounding box center [360, 345] width 720 height 691
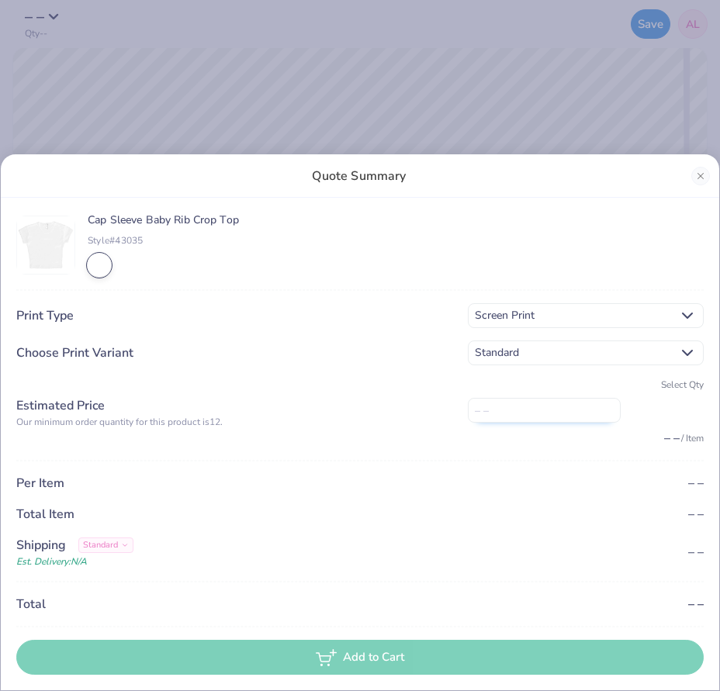
click at [530, 415] on input "number" at bounding box center [544, 410] width 153 height 25
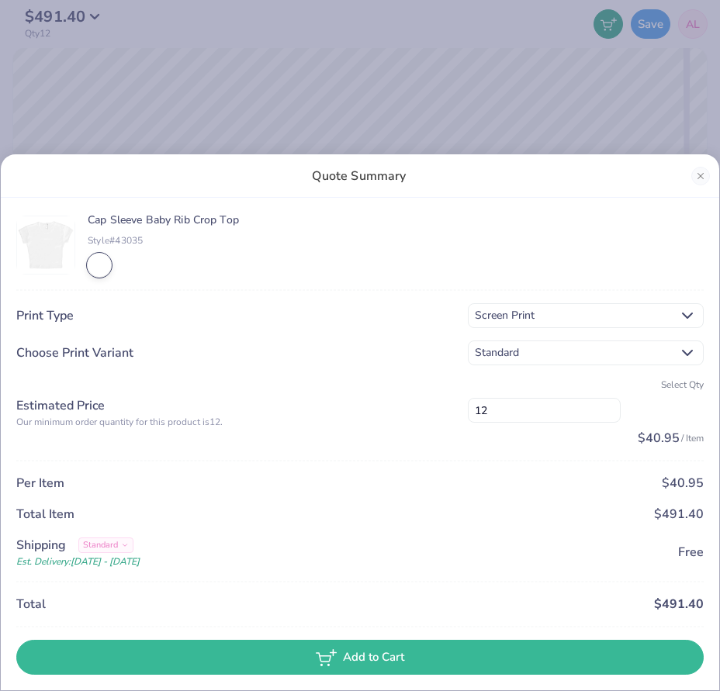
click at [665, 462] on div "Cap Sleeve Baby Rib Crop Top Style# 43035 Print Type Screen Print Choose Print …" at bounding box center [359, 444] width 687 height 462
click at [503, 420] on input "12" at bounding box center [544, 410] width 153 height 25
drag, startPoint x: 503, startPoint y: 418, endPoint x: 463, endPoint y: 420, distance: 40.4
click at [463, 420] on div "Estimated Price Our minimum order quantity for this product is 12 . Select Qty …" at bounding box center [359, 413] width 687 height 70
type input "50"
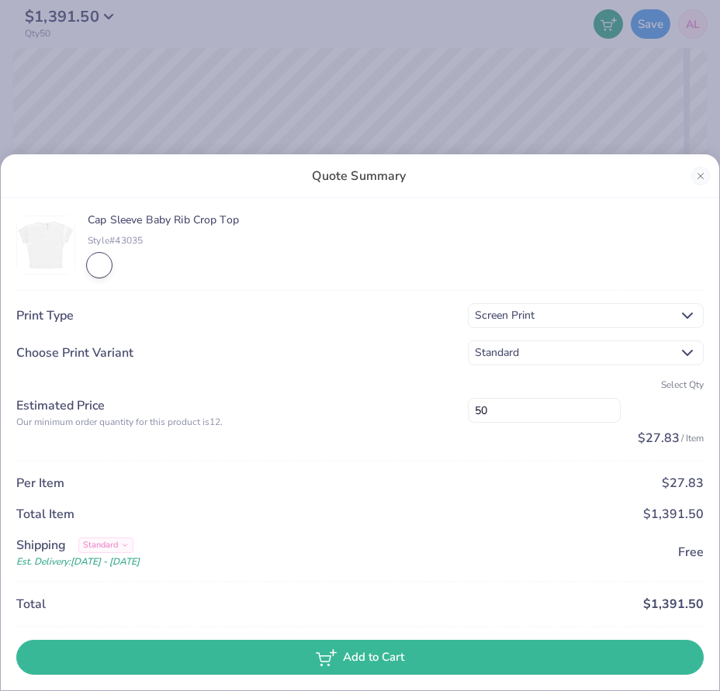
click at [98, 251] on div "Cap Sleeve Baby Rib Crop Top Style# 43035" at bounding box center [163, 245] width 151 height 64
click at [555, 318] on span "Screen Print" at bounding box center [574, 315] width 198 height 17
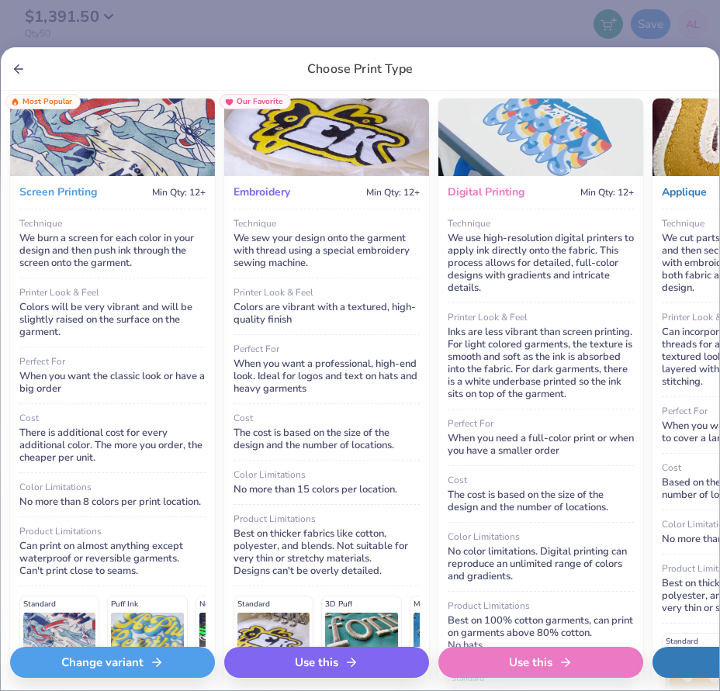
click at [496, 12] on div "Choose Print Type Screen Printing Min Qty: 12+ Most Popular Technique We burn a…" at bounding box center [360, 345] width 720 height 691
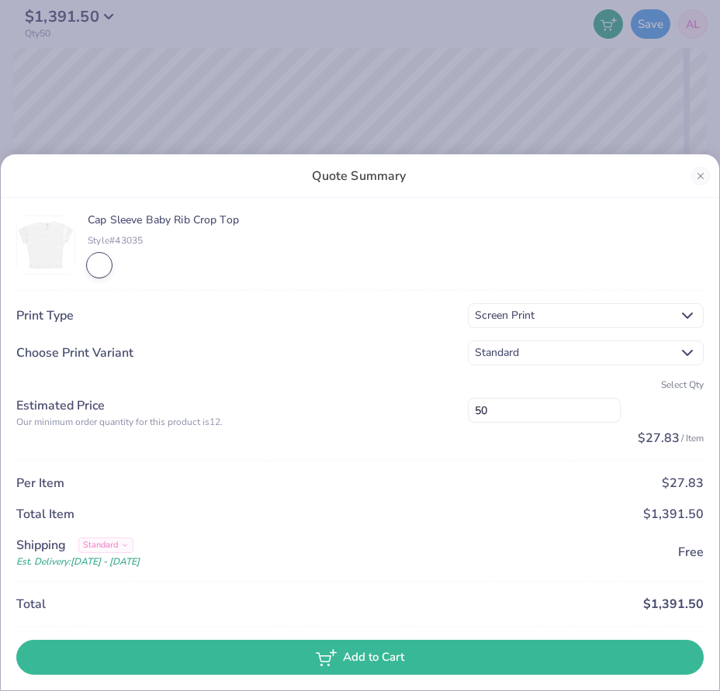
click at [496, 15] on div "Quote Summary Cap Sleeve Baby Rib Crop Top Style# 43035 Print Type Screen Print…" at bounding box center [360, 345] width 720 height 691
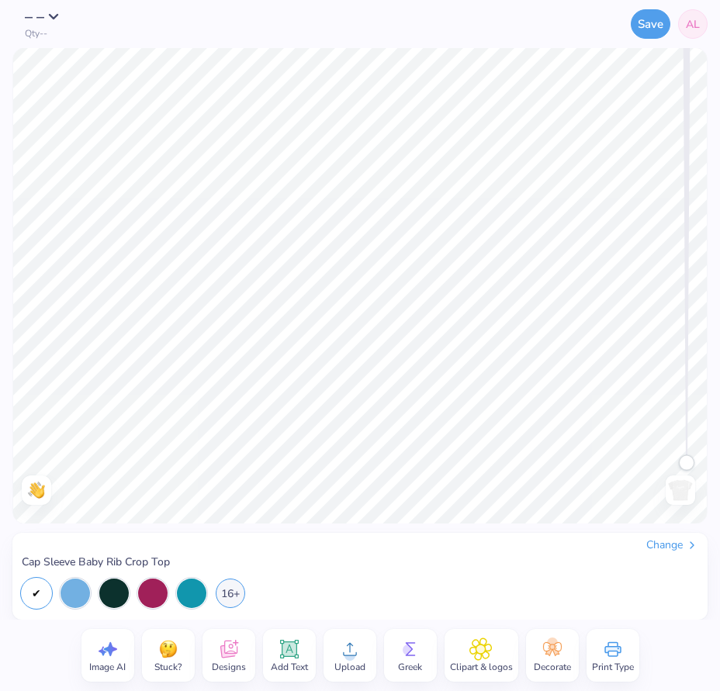
click at [678, 495] on img at bounding box center [680, 490] width 25 height 25
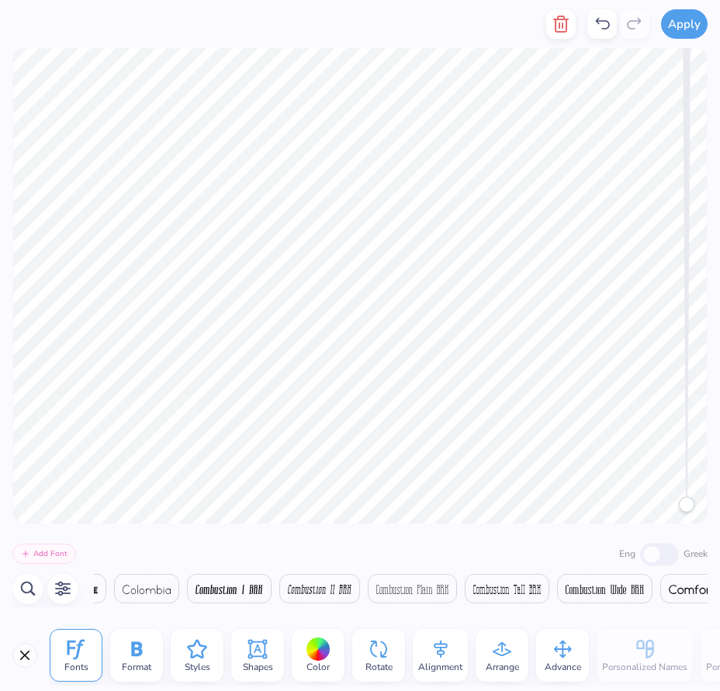
scroll to position [12, 8]
type textarea "ALPHA KAPPA PHI"
click at [549, 36] on div at bounding box center [560, 24] width 29 height 48
